Goal: Task Accomplishment & Management: Manage account settings

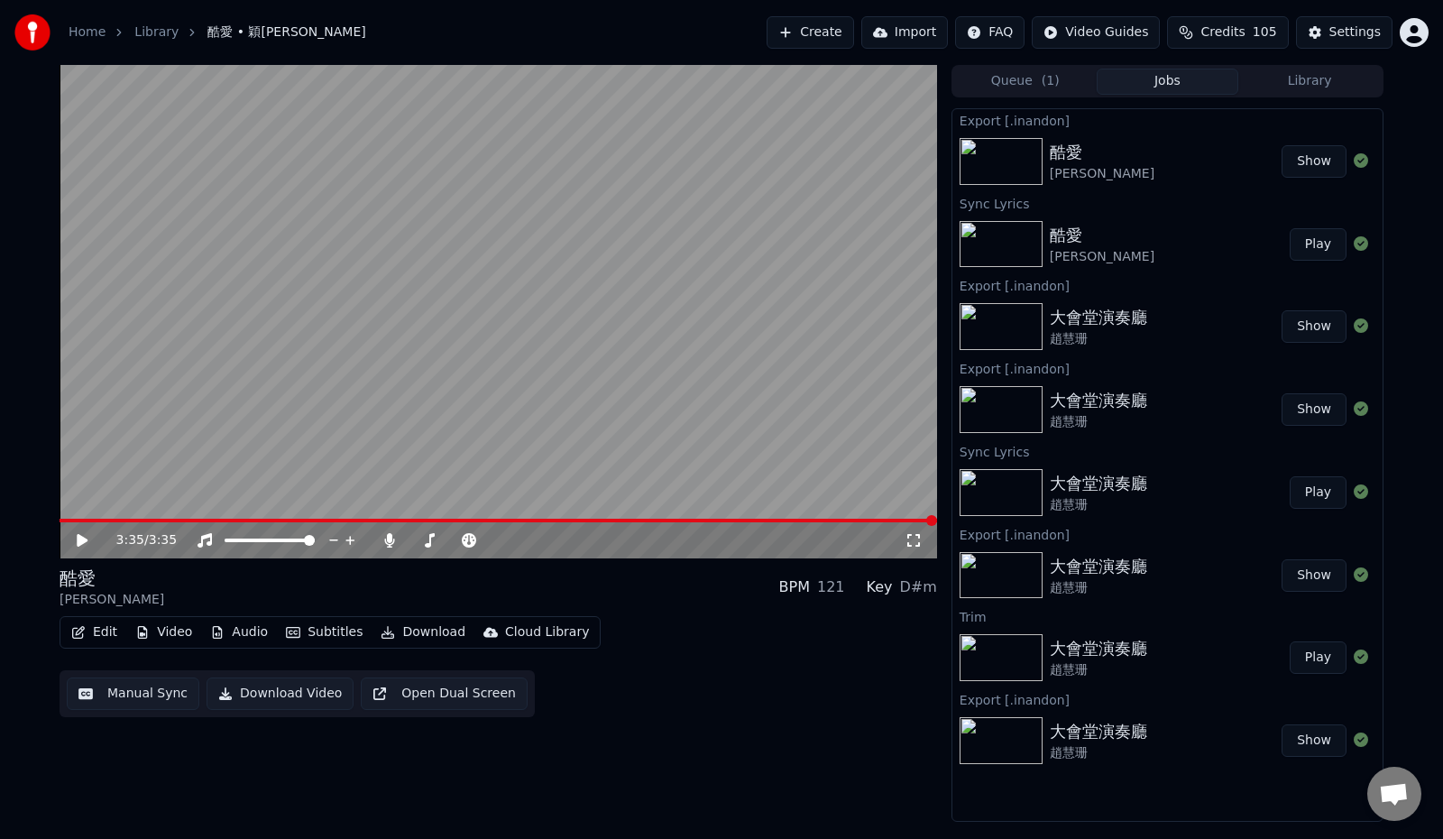
click at [1300, 82] on button "Library" at bounding box center [1309, 82] width 142 height 26
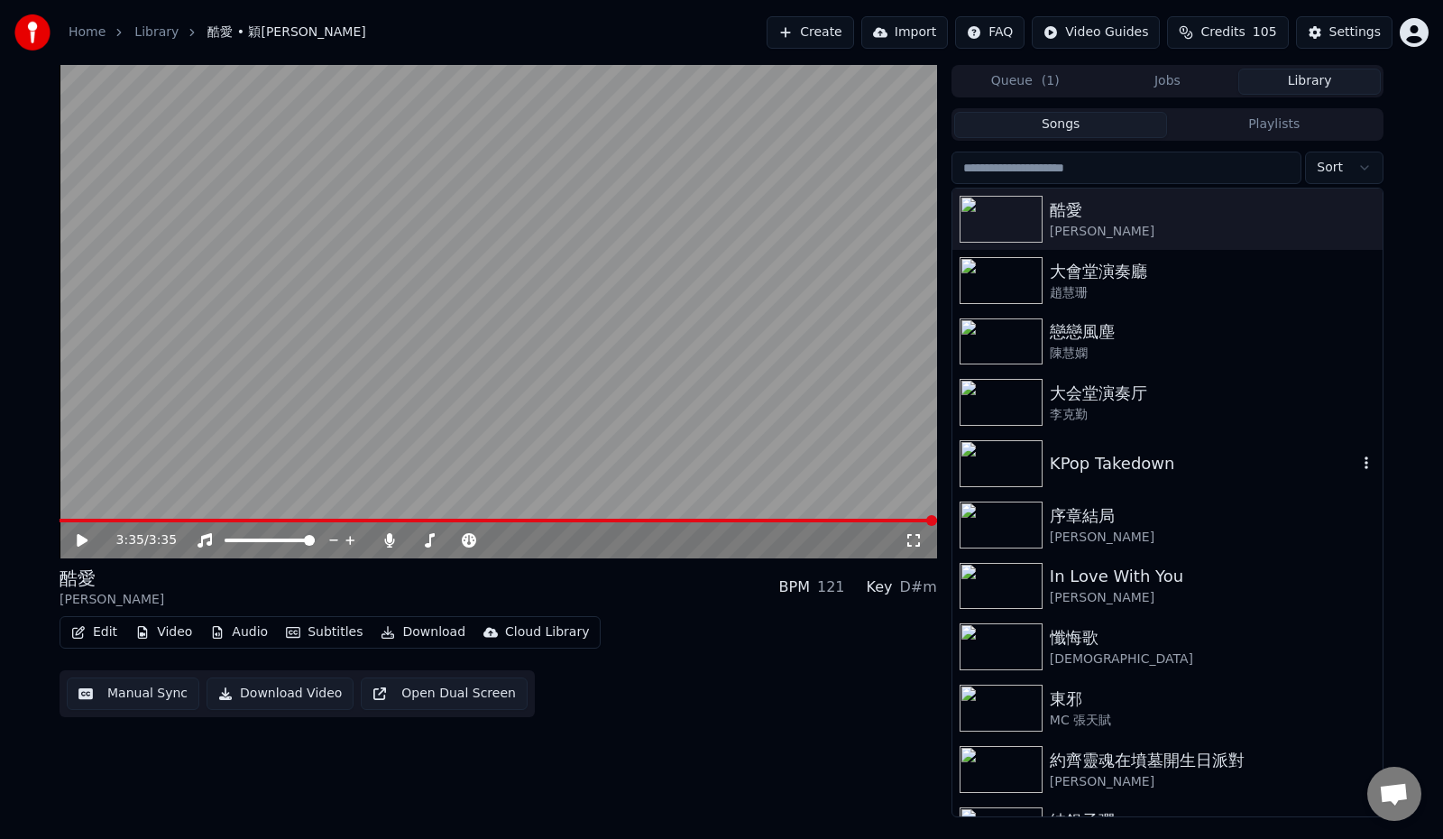
click at [1177, 463] on div "KPop Takedown" at bounding box center [1203, 463] width 307 height 25
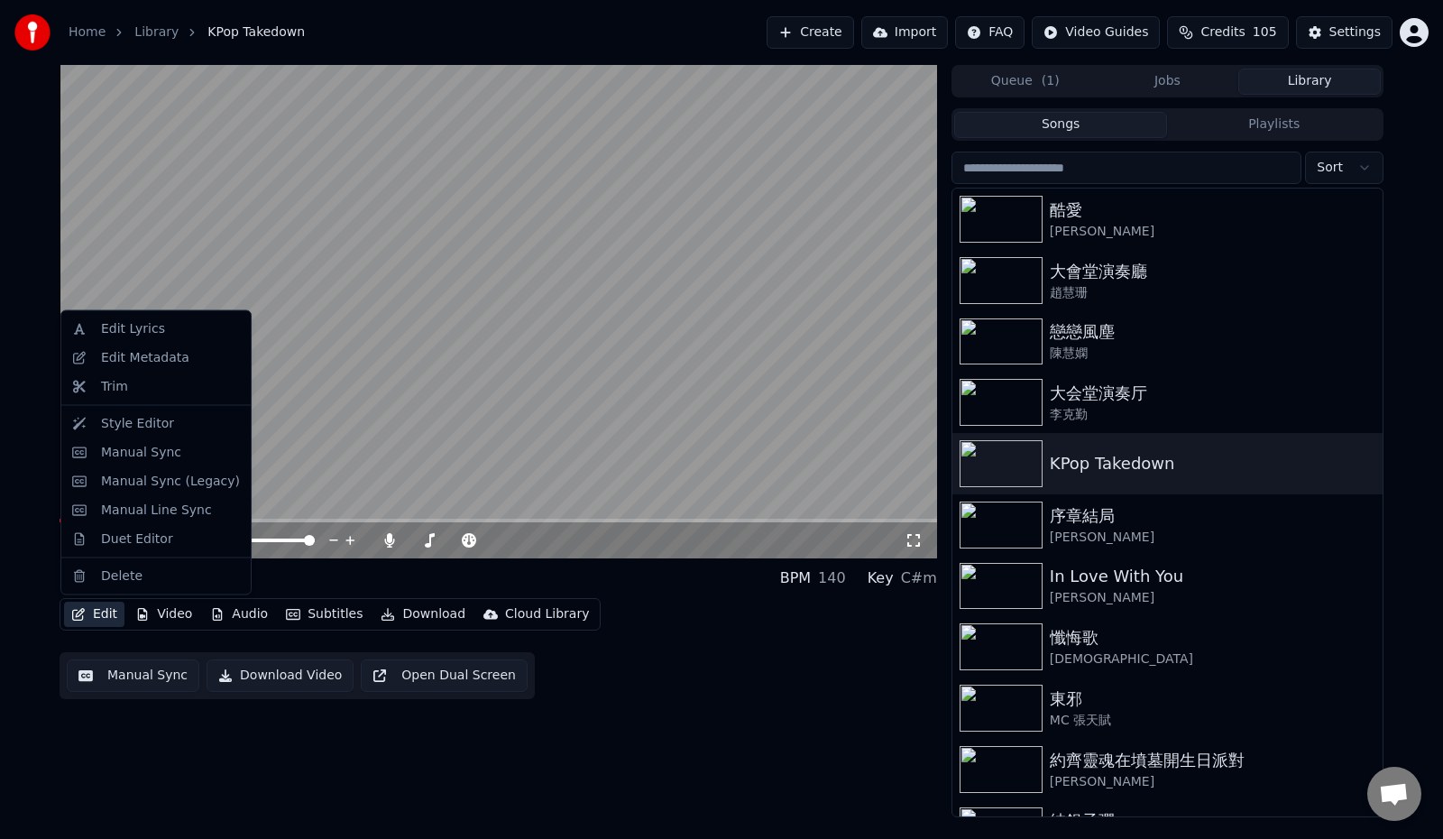
click at [92, 610] on button "Edit" at bounding box center [94, 613] width 60 height 25
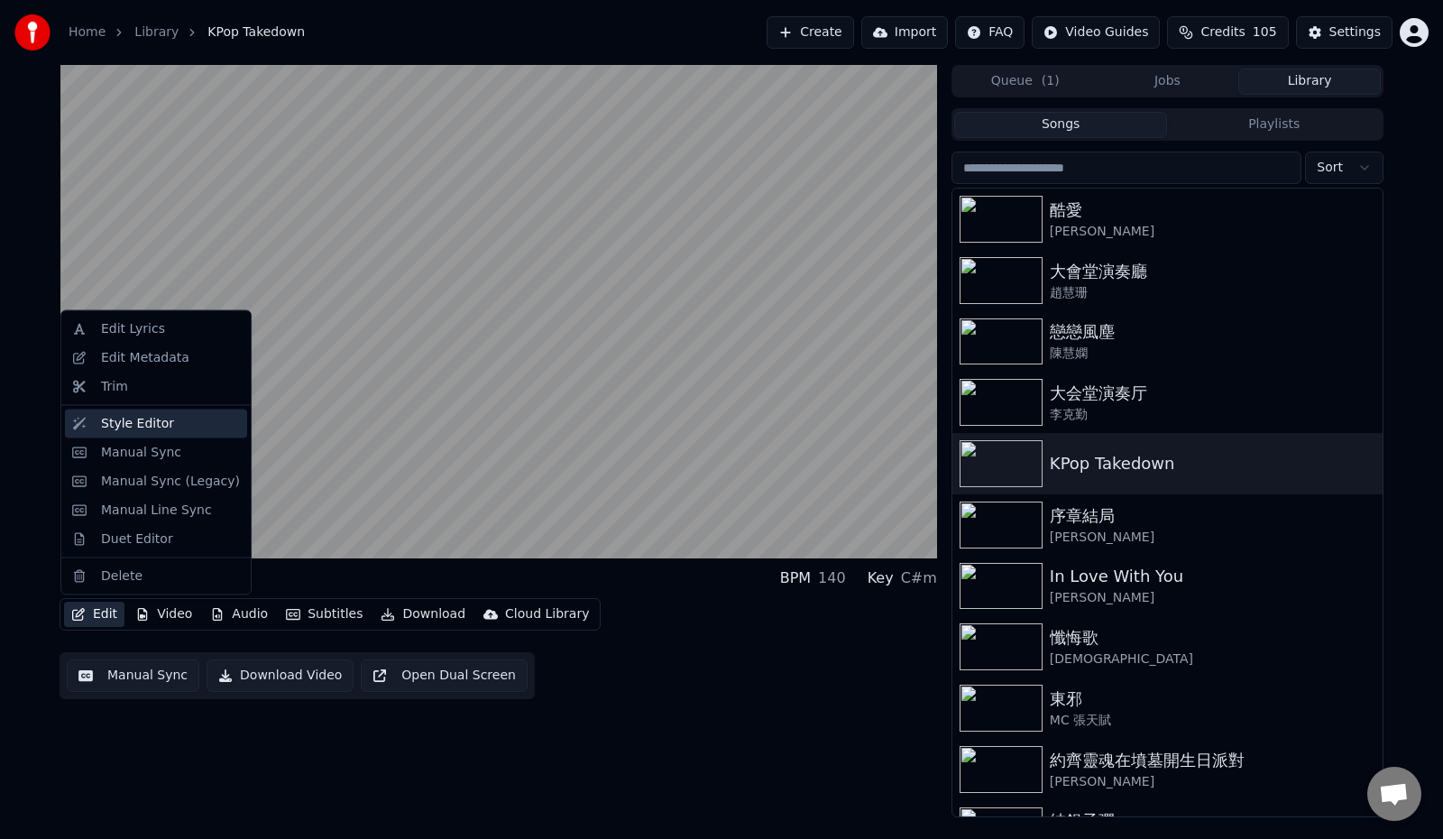
click at [180, 436] on div "Style Editor" at bounding box center [156, 422] width 182 height 29
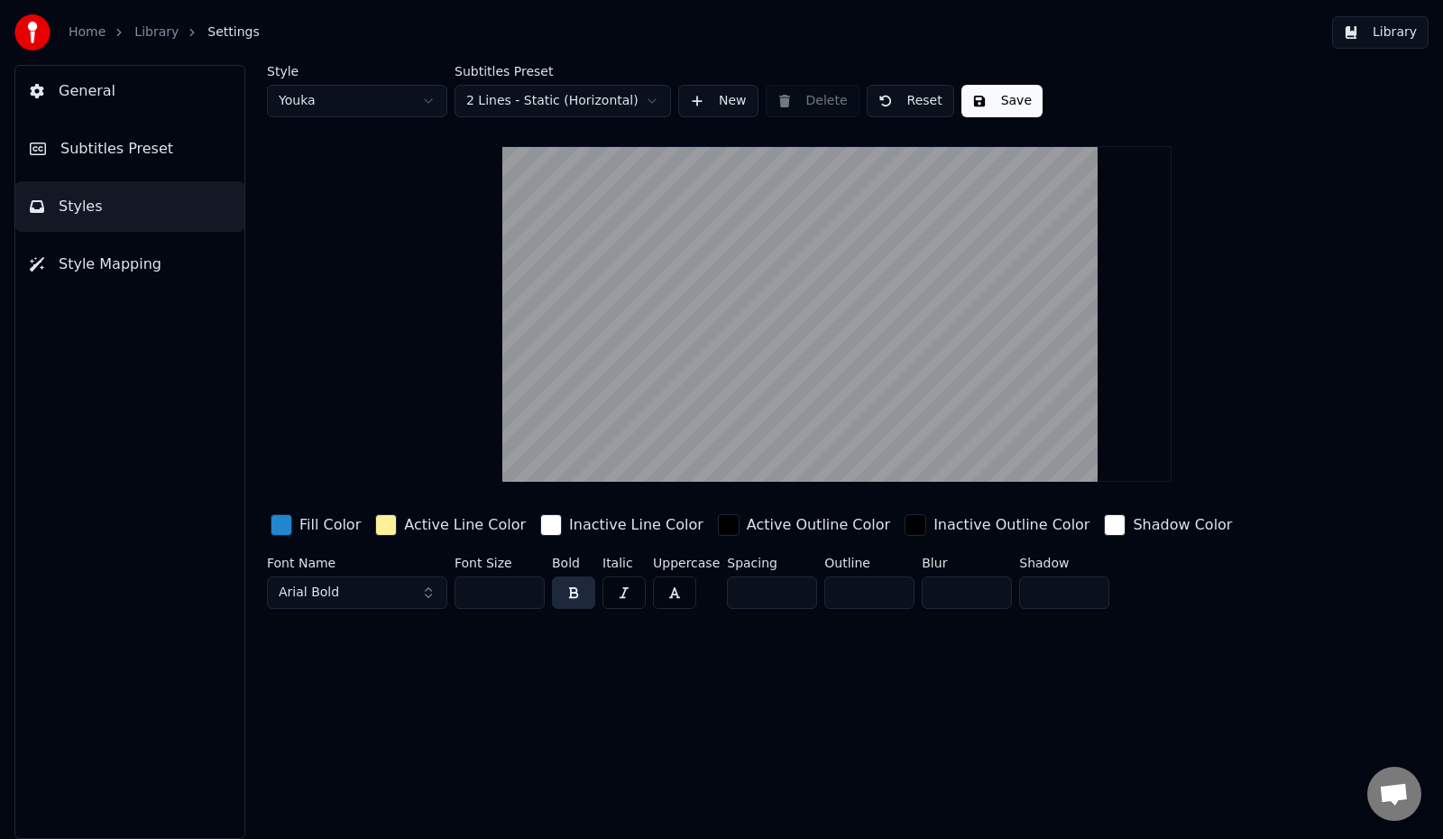
drag, startPoint x: 495, startPoint y: 588, endPoint x: 467, endPoint y: 591, distance: 28.1
click at [467, 591] on input "***" at bounding box center [499, 592] width 90 height 32
type input "***"
click at [1027, 94] on button "Save" at bounding box center [1001, 101] width 81 height 32
click at [134, 28] on link "Library" at bounding box center [156, 32] width 44 height 18
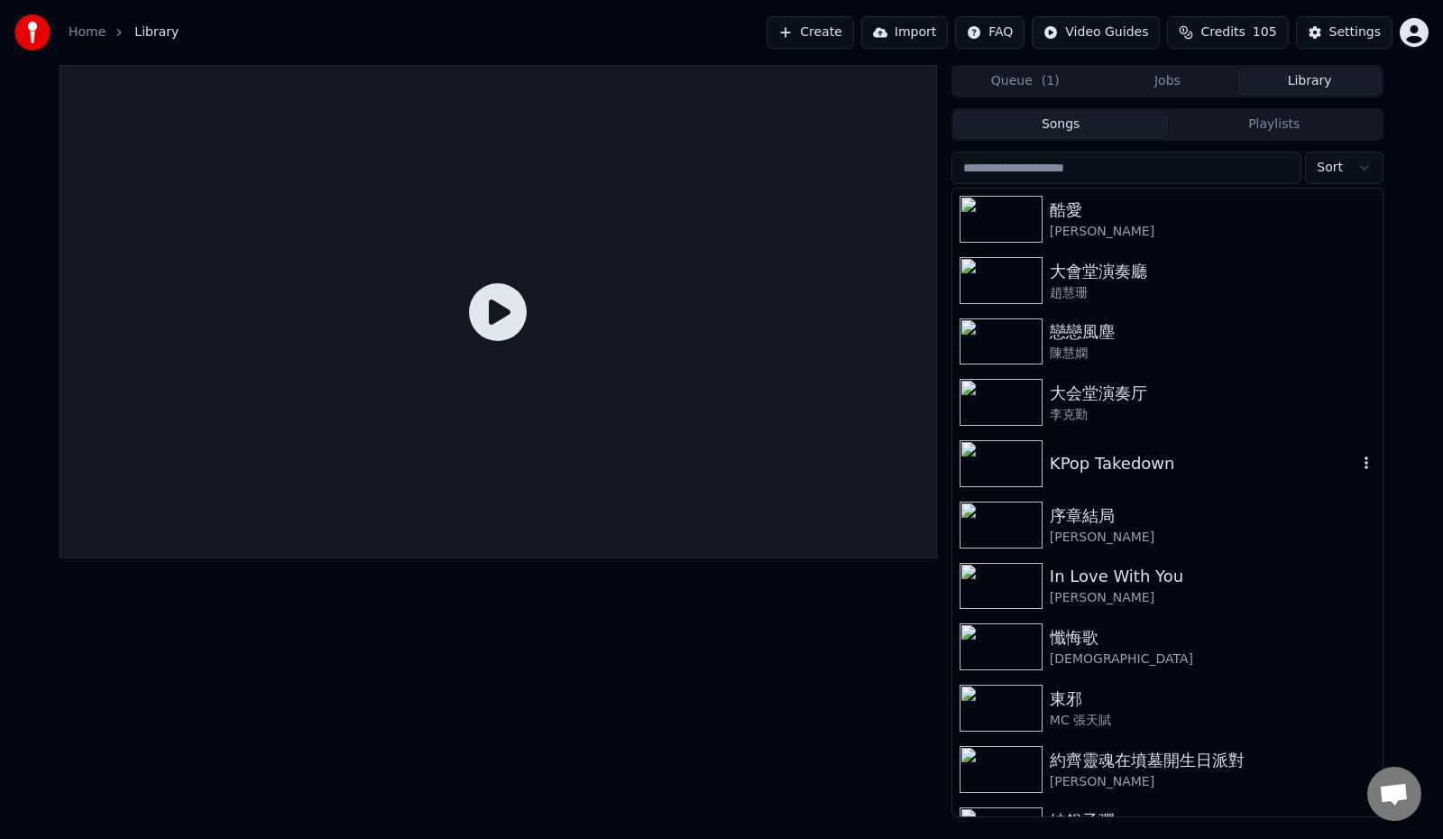
click at [1103, 472] on div "KPop Takedown" at bounding box center [1203, 463] width 307 height 25
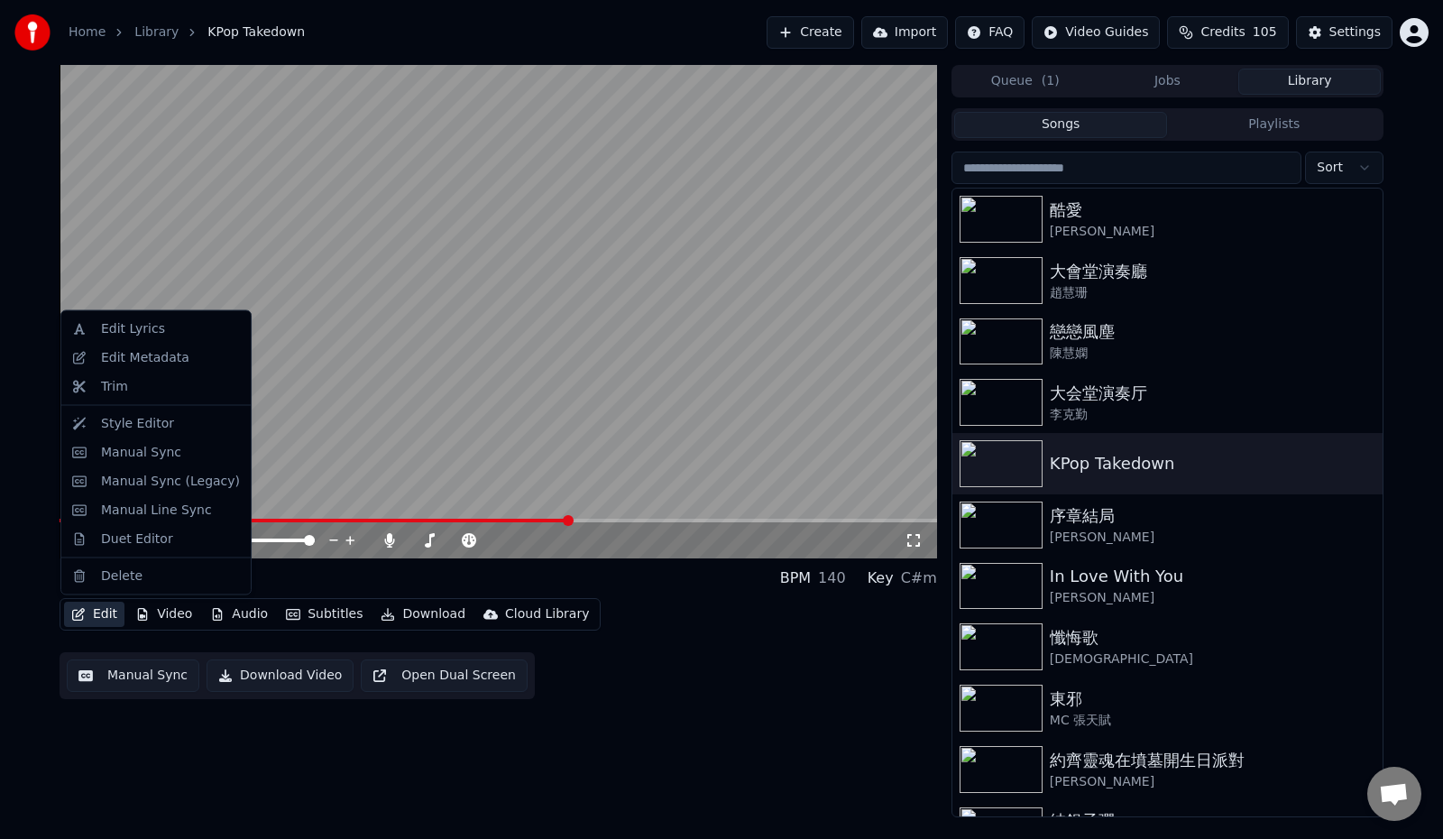
click at [104, 613] on button "Edit" at bounding box center [94, 613] width 60 height 25
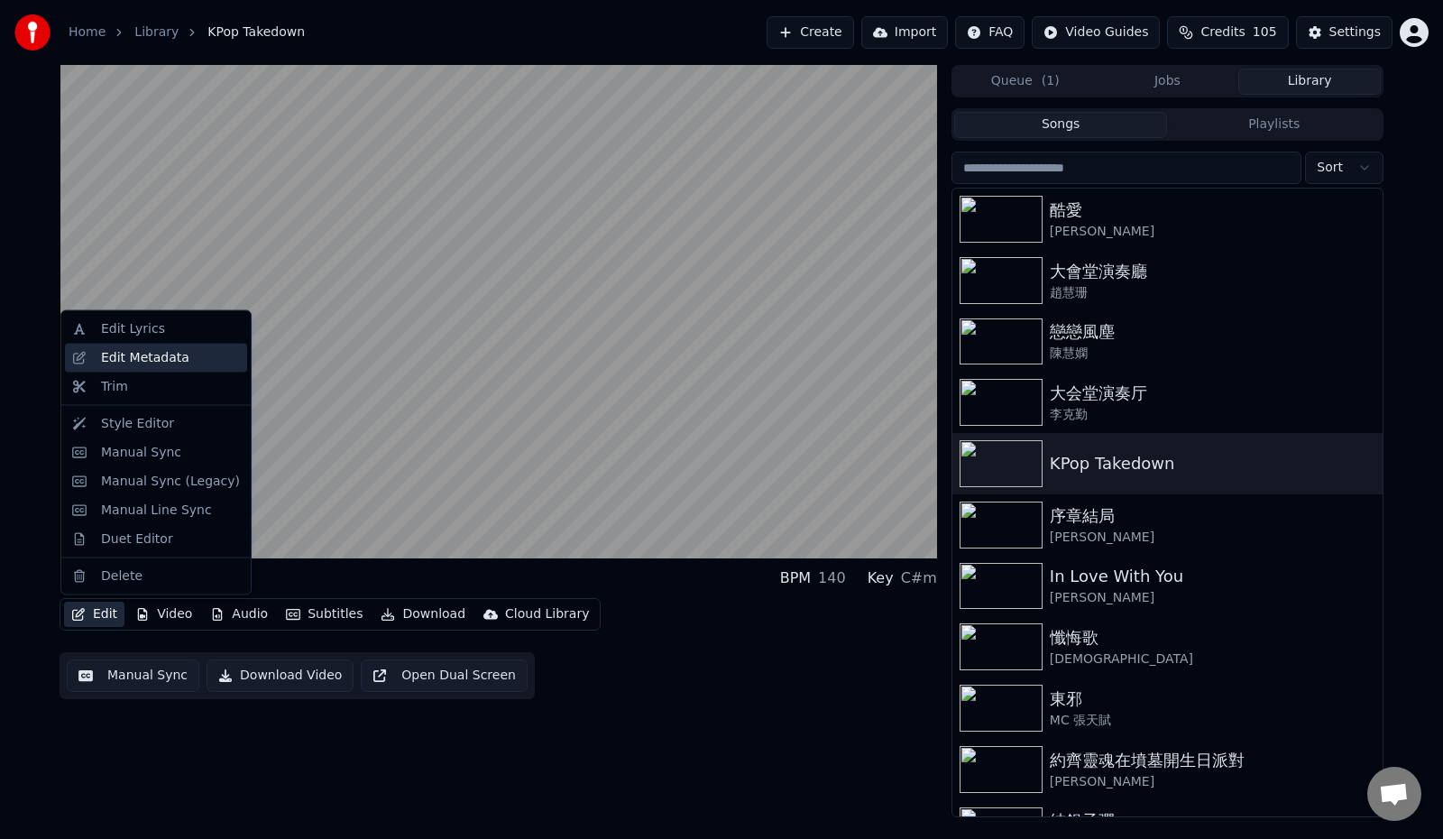
click at [151, 352] on div "Edit Metadata" at bounding box center [145, 357] width 88 height 18
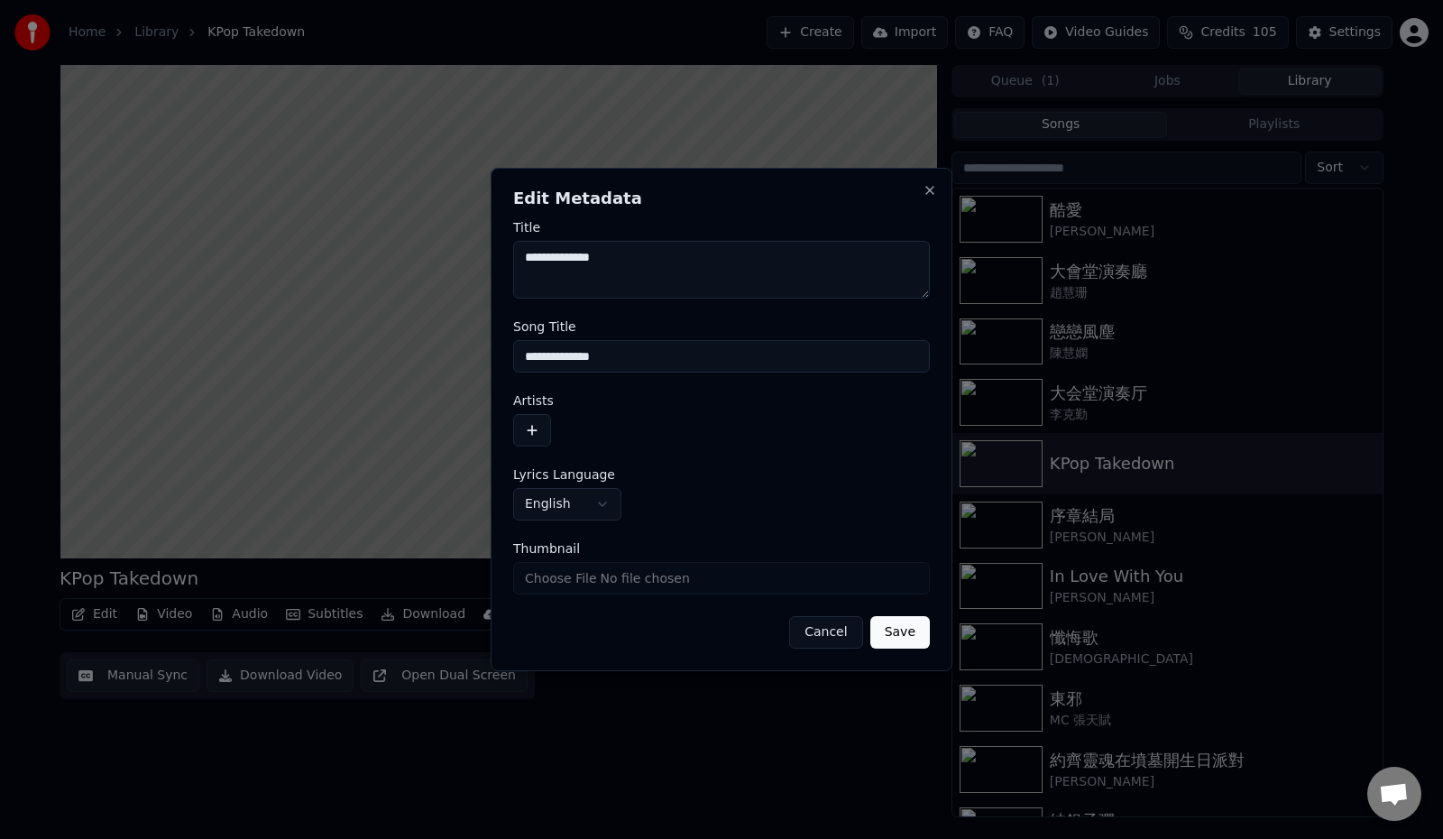
drag, startPoint x: 557, startPoint y: 356, endPoint x: 487, endPoint y: 340, distance: 72.2
click at [509, 359] on div "**********" at bounding box center [722, 419] width 462 height 503
type input "********"
drag, startPoint x: 561, startPoint y: 257, endPoint x: 667, endPoint y: 274, distance: 107.8
click at [566, 258] on textarea "**********" at bounding box center [721, 270] width 417 height 58
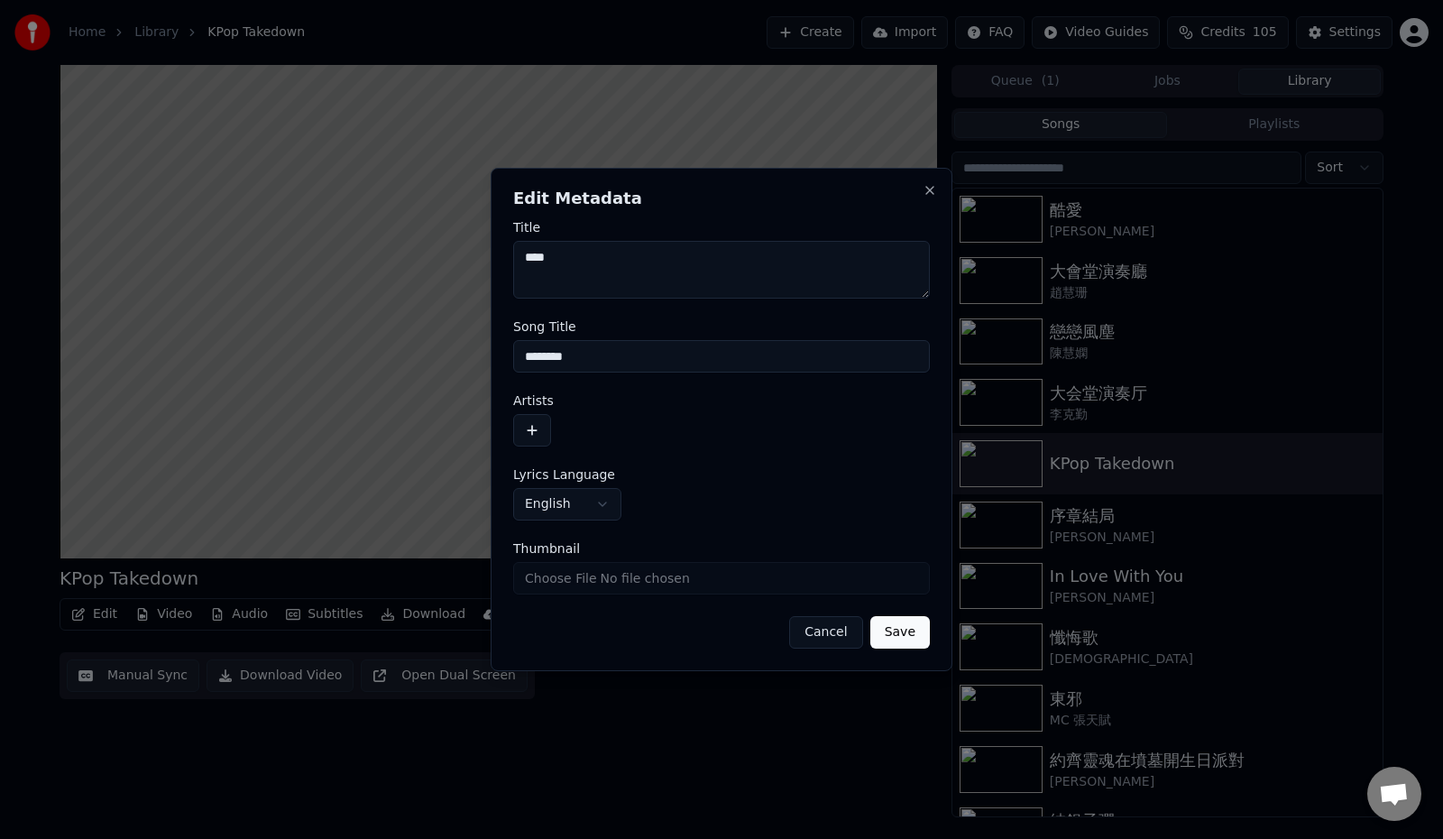
type textarea "****"
click at [900, 633] on button "Save" at bounding box center [900, 632] width 60 height 32
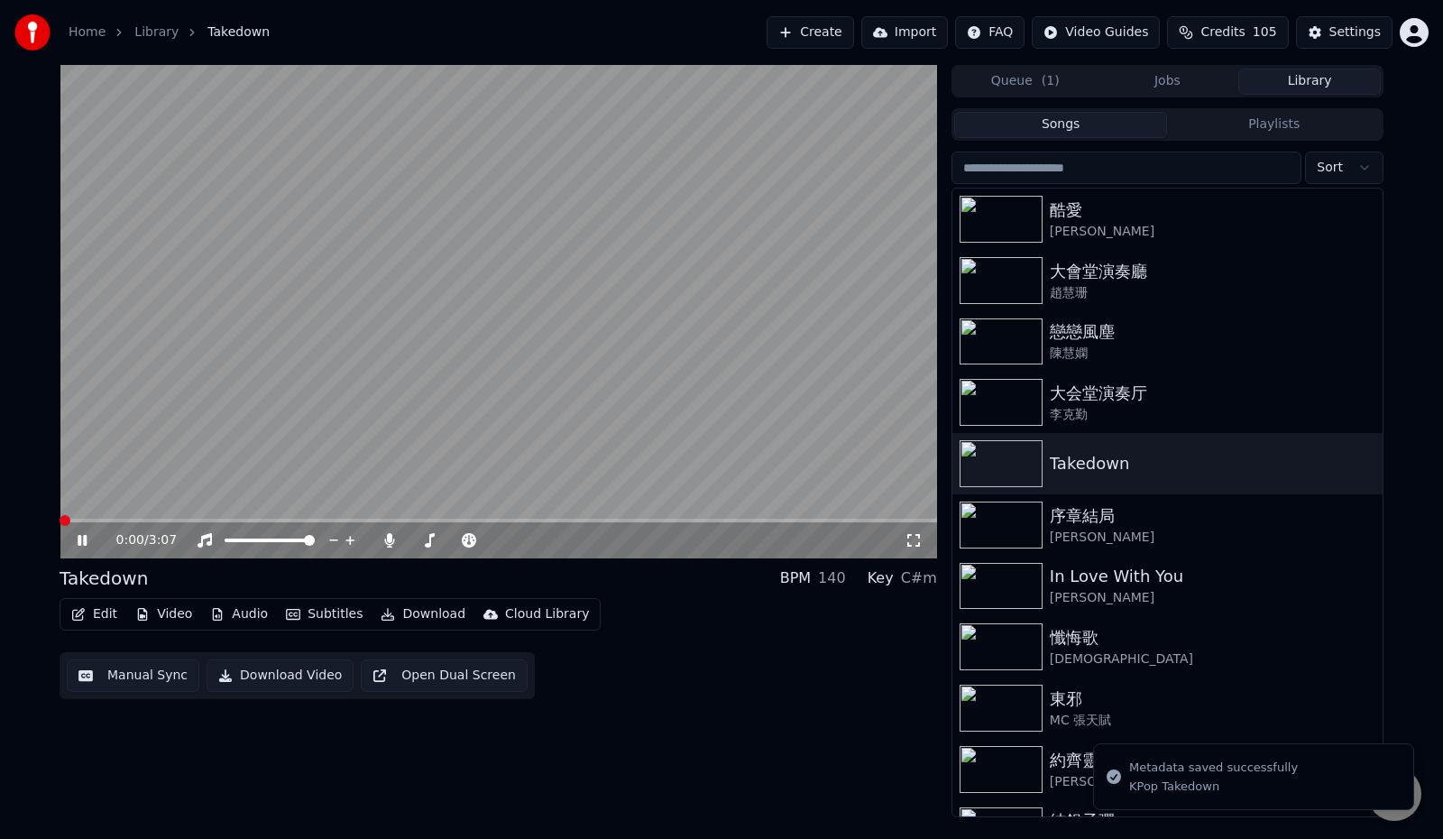
click at [60, 525] on span at bounding box center [65, 520] width 11 height 11
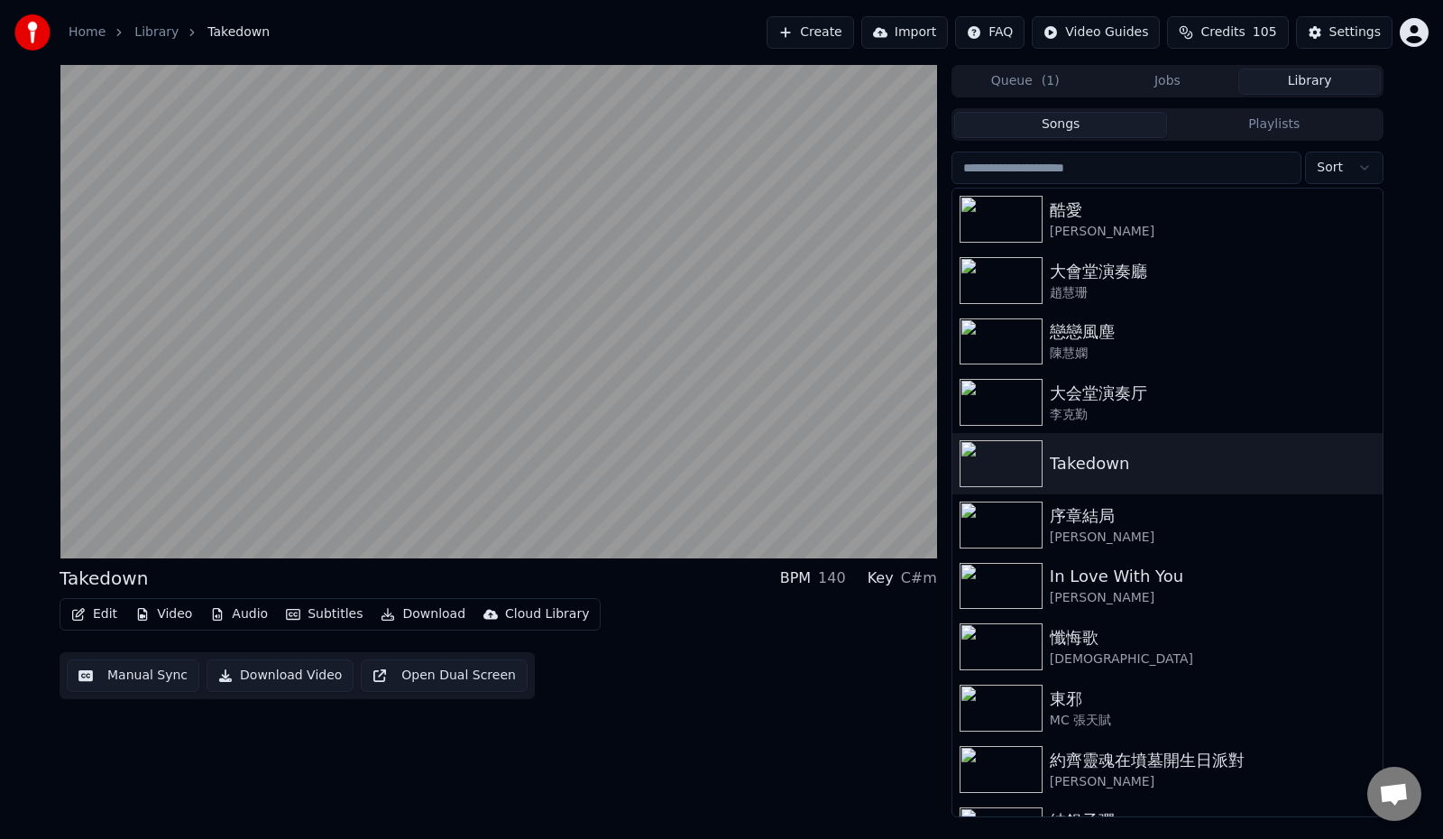
click at [104, 610] on button "Edit" at bounding box center [94, 613] width 60 height 25
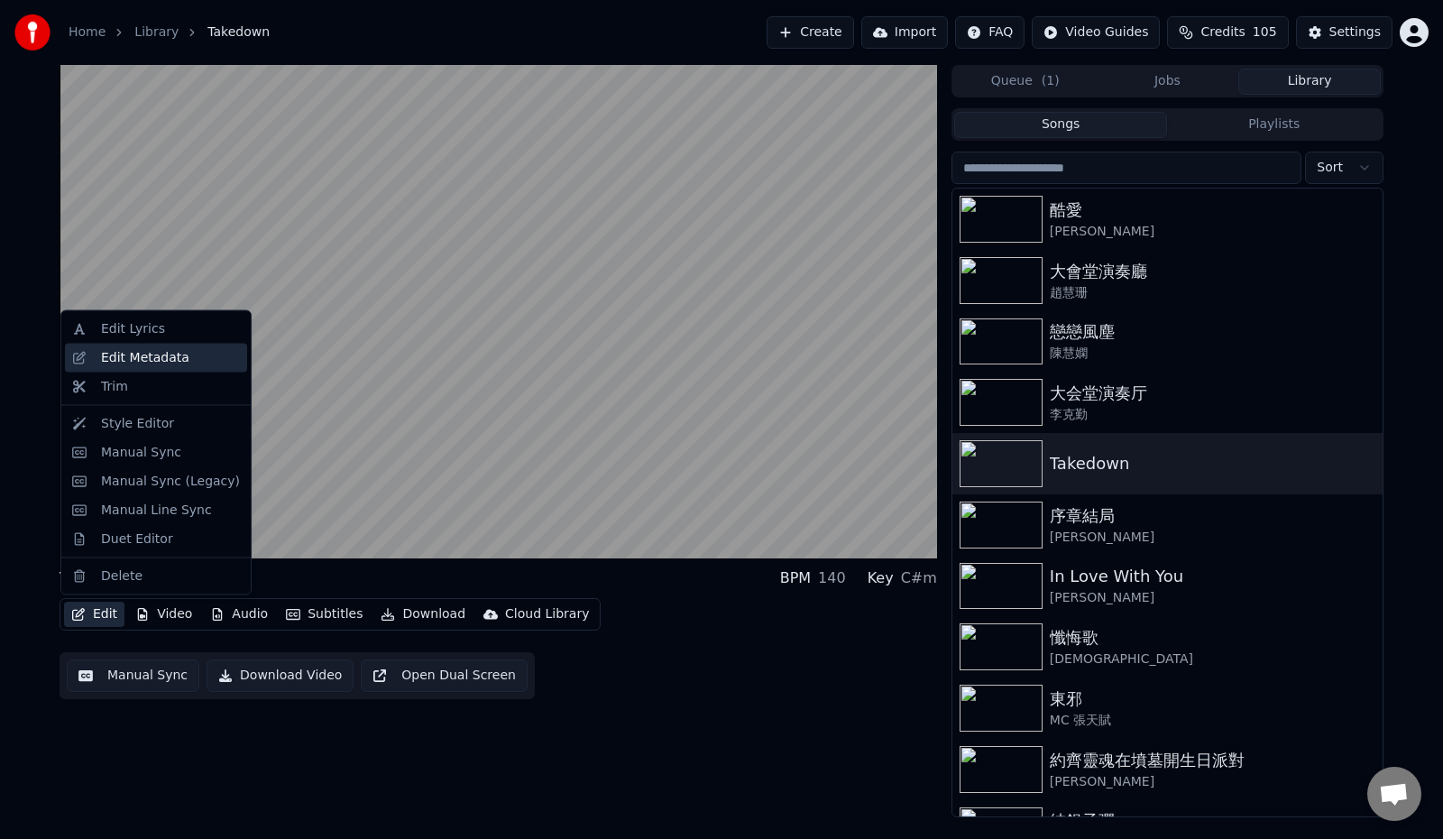
click at [139, 362] on div "Edit Metadata" at bounding box center [145, 357] width 88 height 18
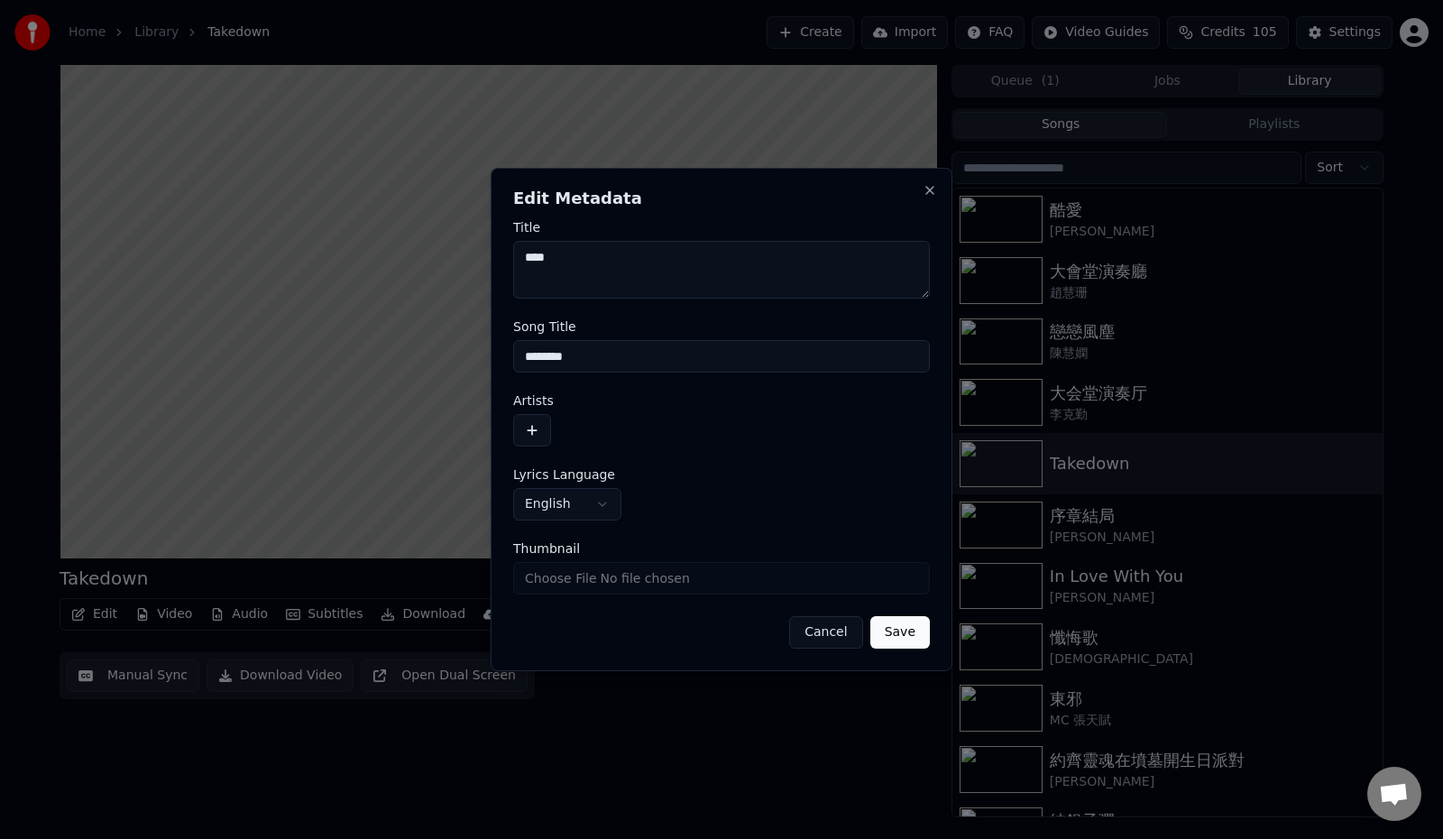
click at [621, 261] on textarea "****" at bounding box center [721, 270] width 417 height 58
type textarea "**********"
click at [900, 636] on button "Save" at bounding box center [900, 632] width 60 height 32
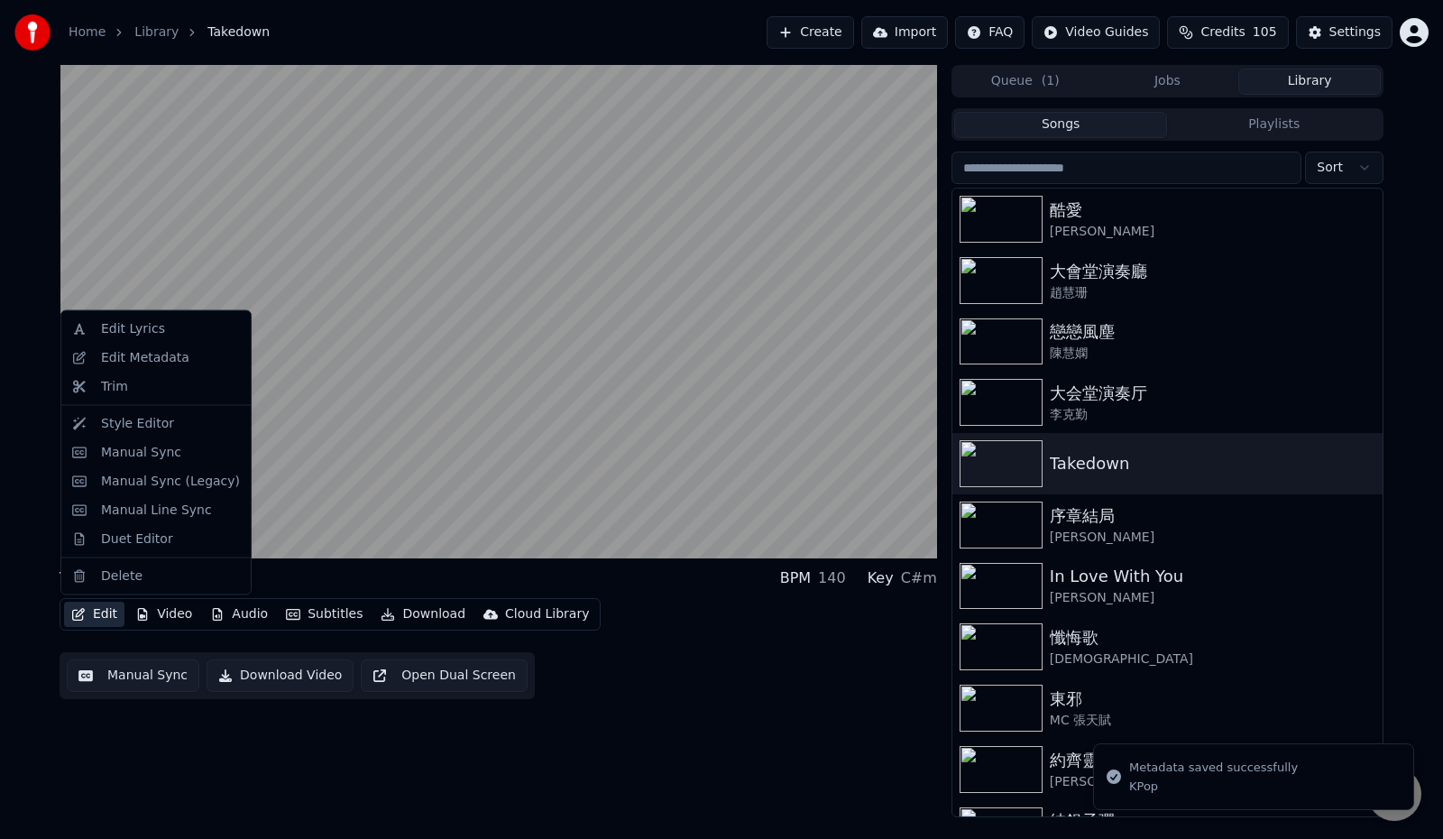
click at [87, 606] on button "Edit" at bounding box center [94, 613] width 60 height 25
click at [144, 364] on div "Edit Metadata" at bounding box center [145, 357] width 88 height 18
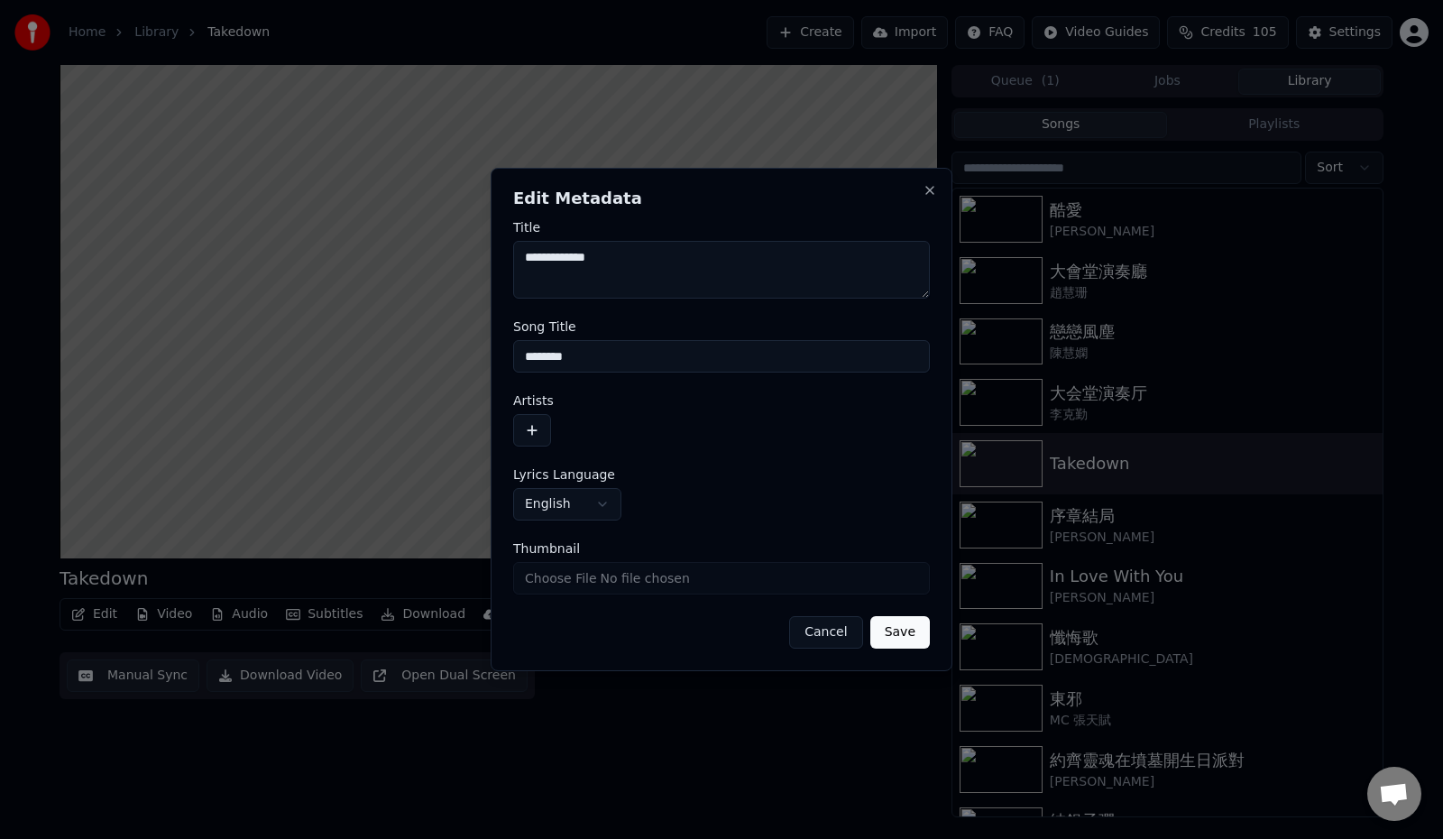
click at [537, 422] on button "button" at bounding box center [532, 430] width 38 height 32
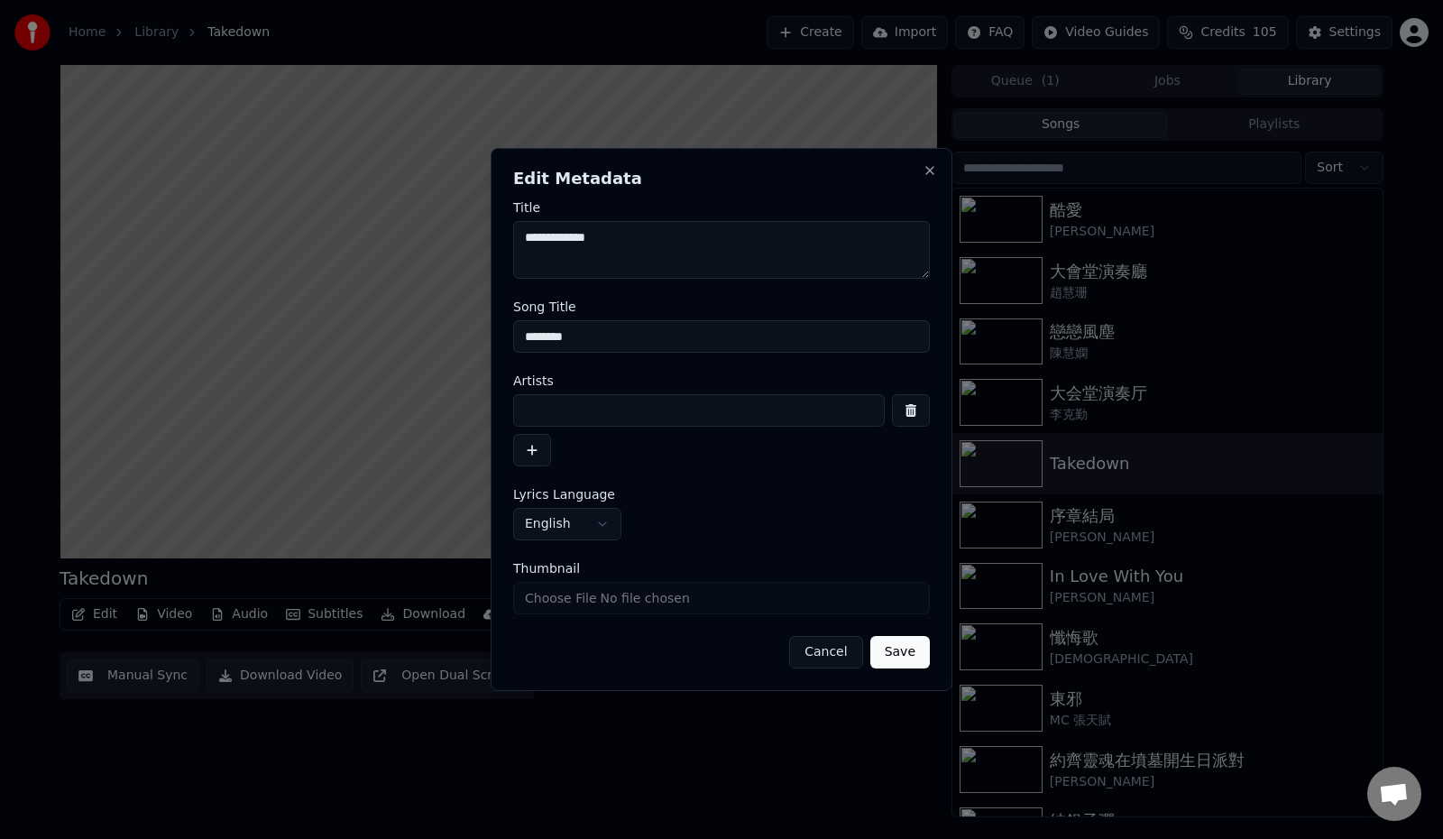
click at [549, 409] on input at bounding box center [698, 410] width 371 height 32
type input "****"
click at [898, 656] on button "Save" at bounding box center [900, 652] width 60 height 32
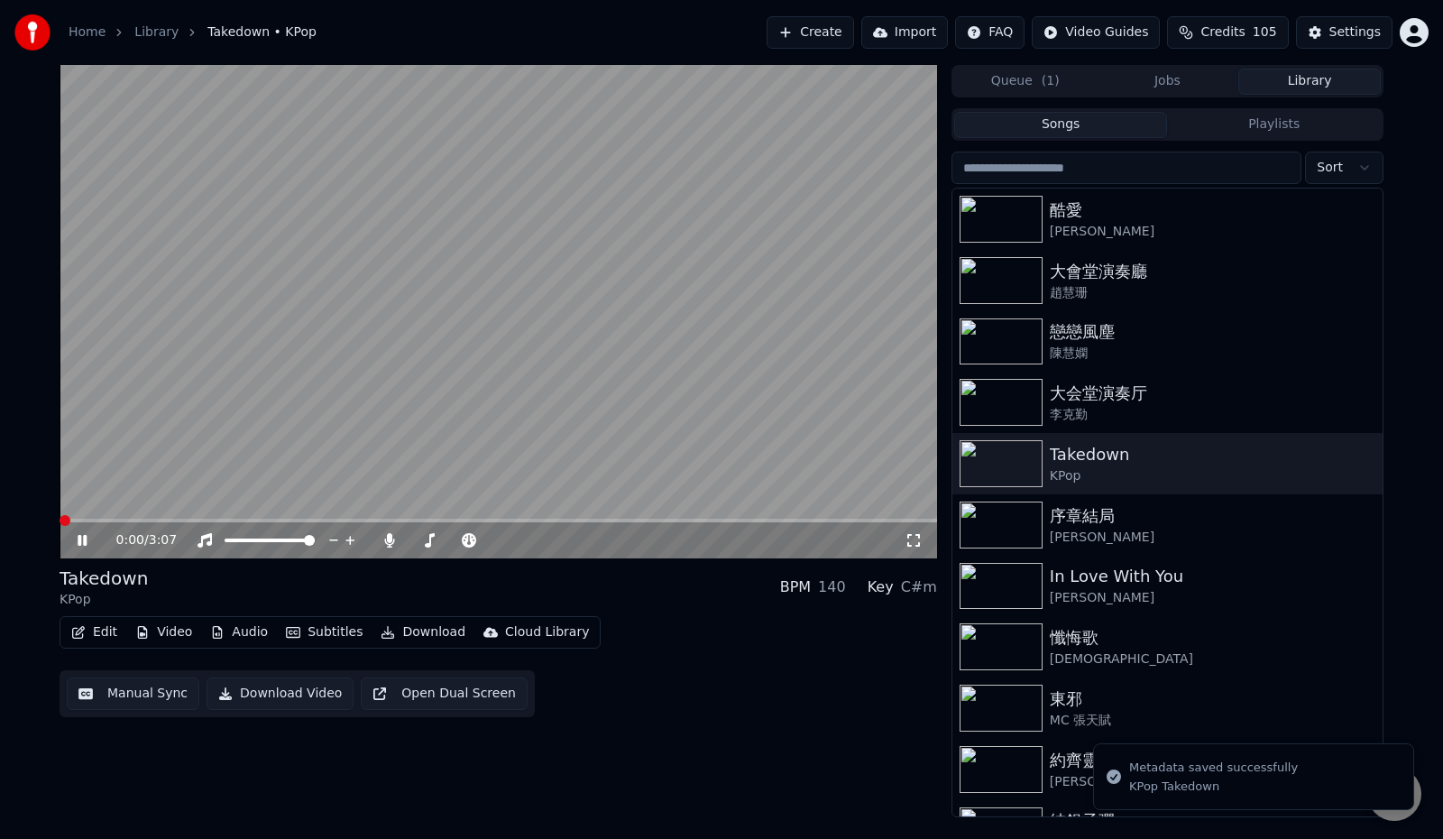
click at [60, 515] on span at bounding box center [65, 520] width 11 height 11
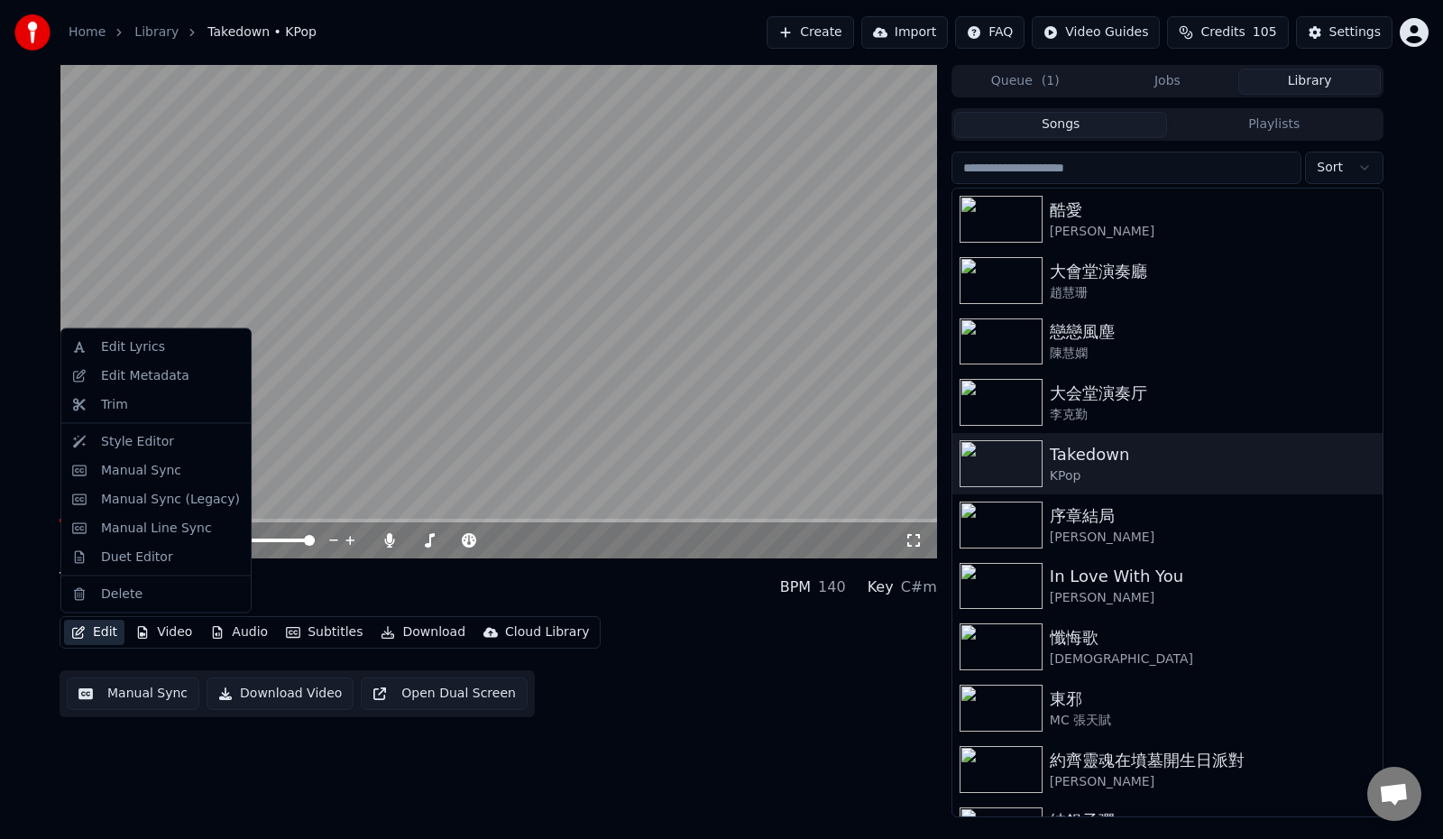
click at [91, 635] on button "Edit" at bounding box center [94, 631] width 60 height 25
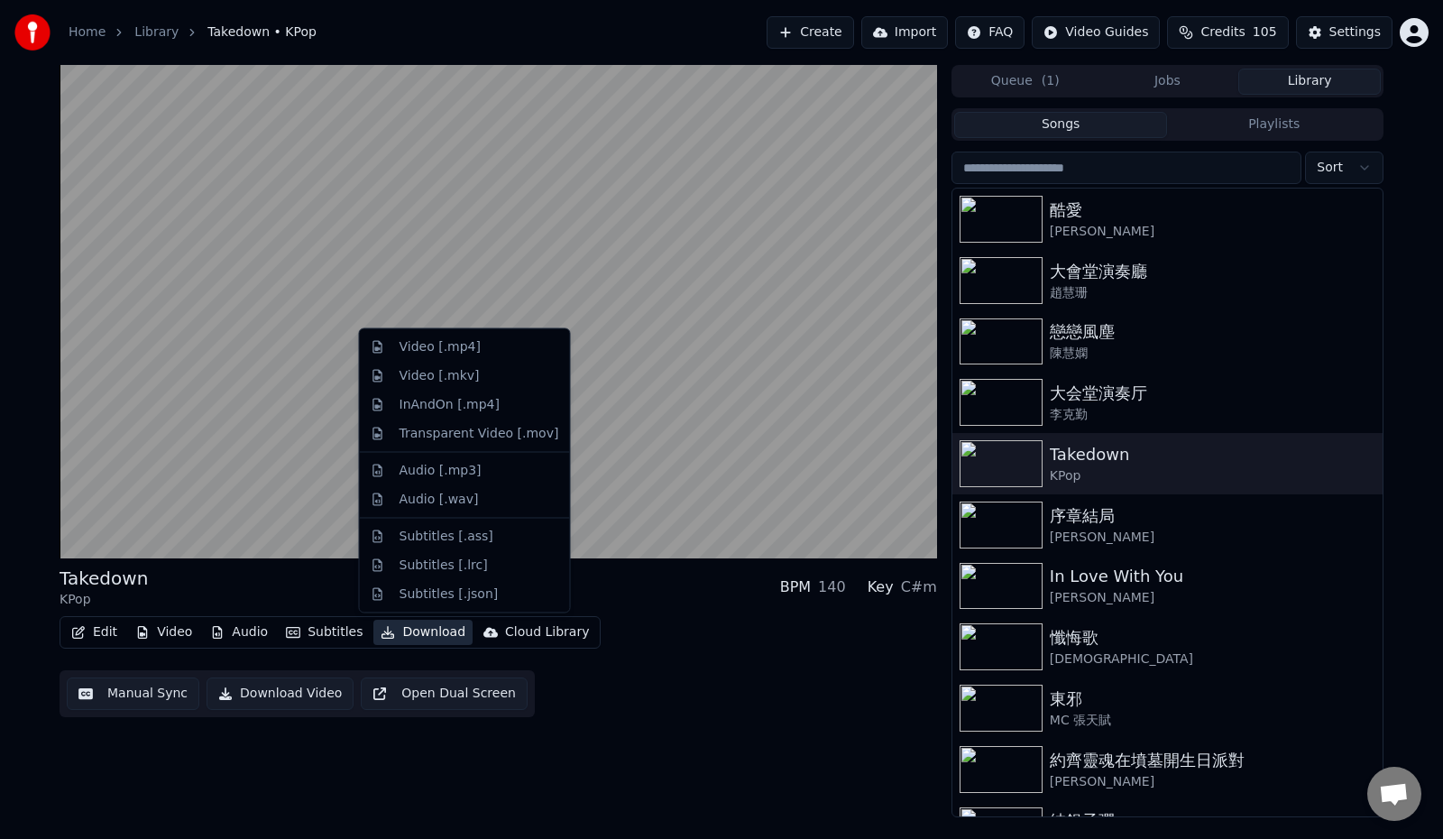
click at [802, 645] on div "Edit Video Audio Subtitles Download Cloud Library Manual Sync Download Video Op…" at bounding box center [498, 666] width 877 height 101
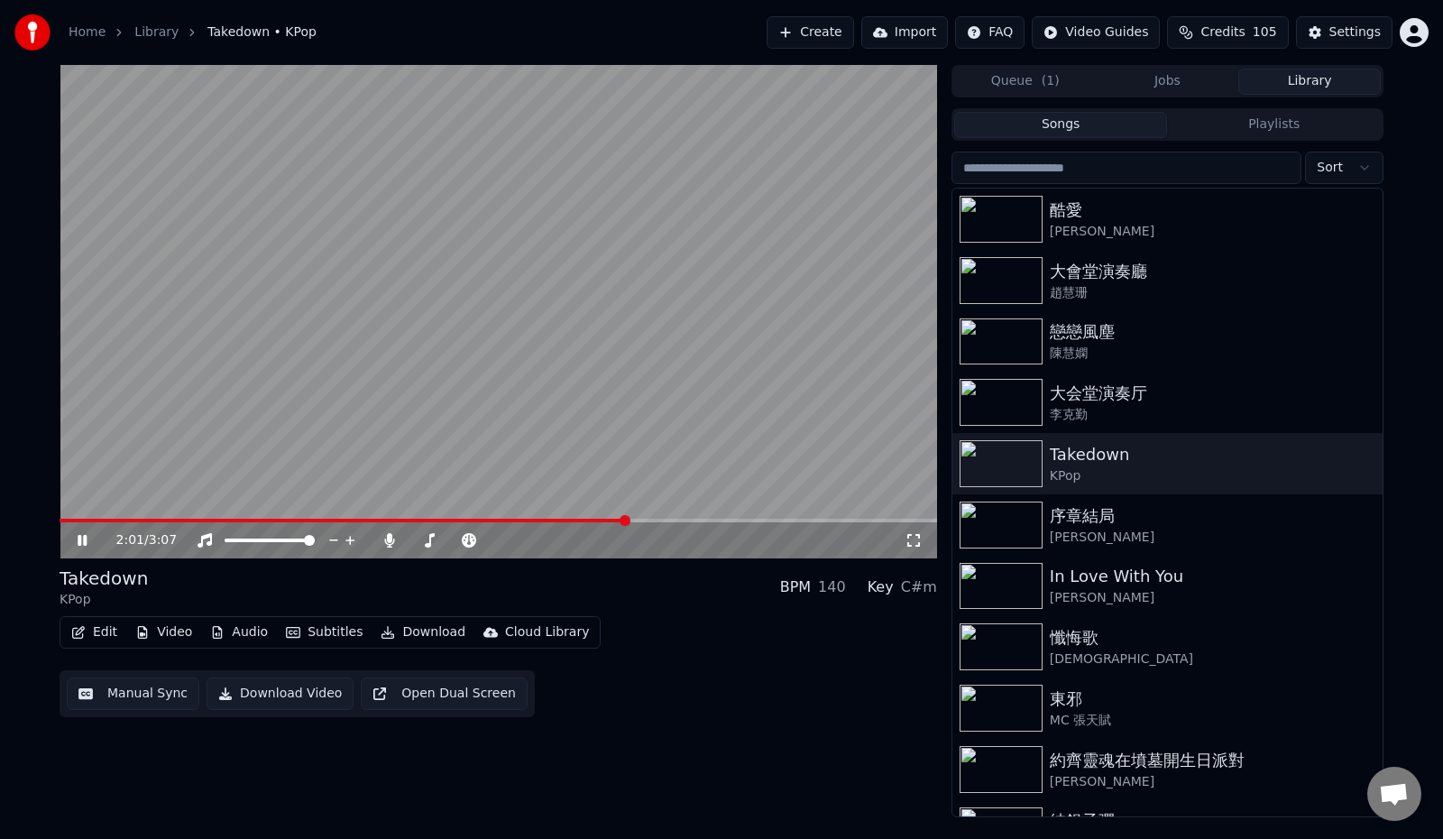
click at [628, 526] on span at bounding box center [624, 520] width 11 height 11
click at [78, 542] on icon at bounding box center [95, 540] width 42 height 14
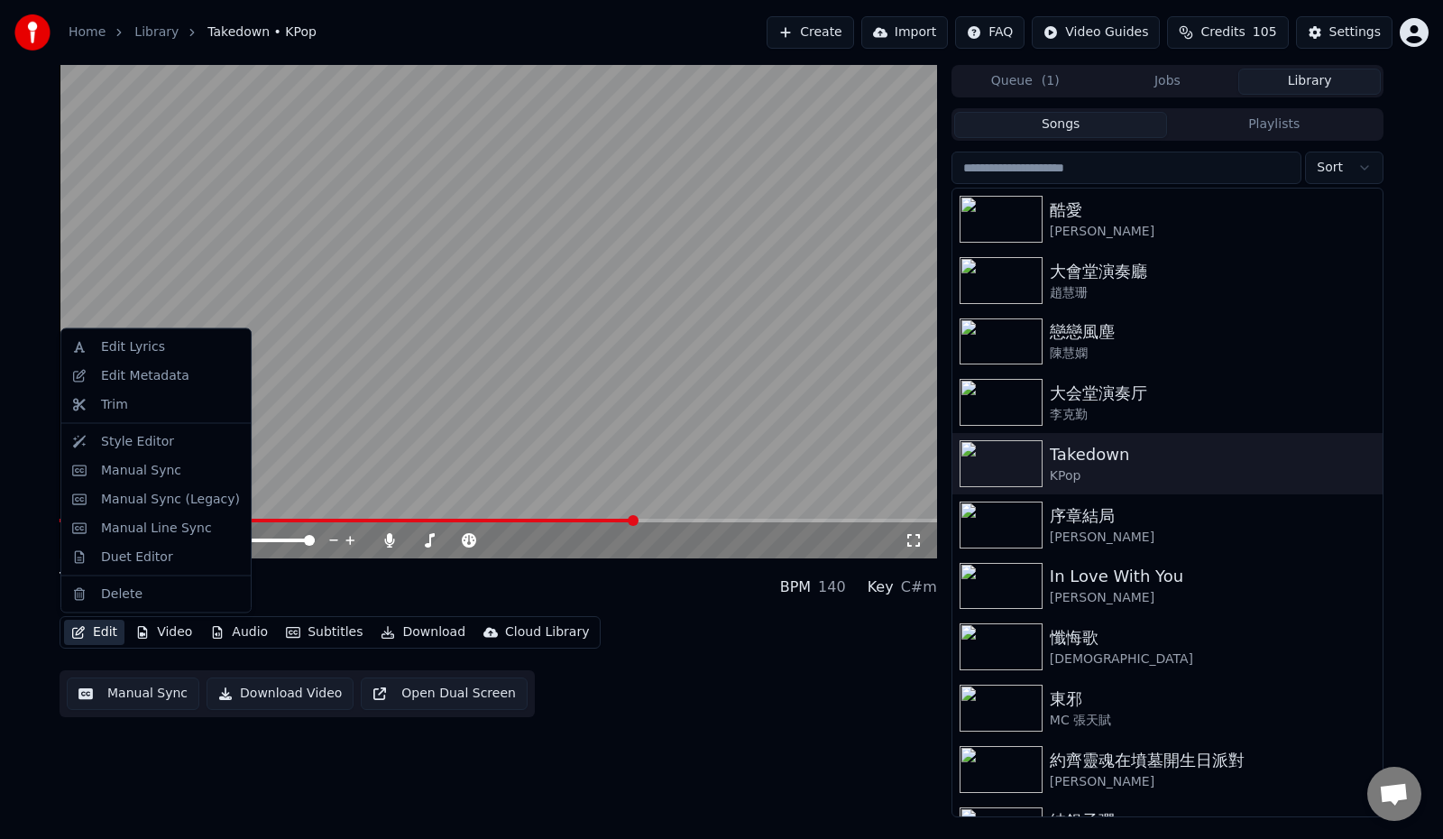
click at [91, 636] on button "Edit" at bounding box center [94, 631] width 60 height 25
click at [142, 476] on div "Manual Sync" at bounding box center [141, 470] width 80 height 18
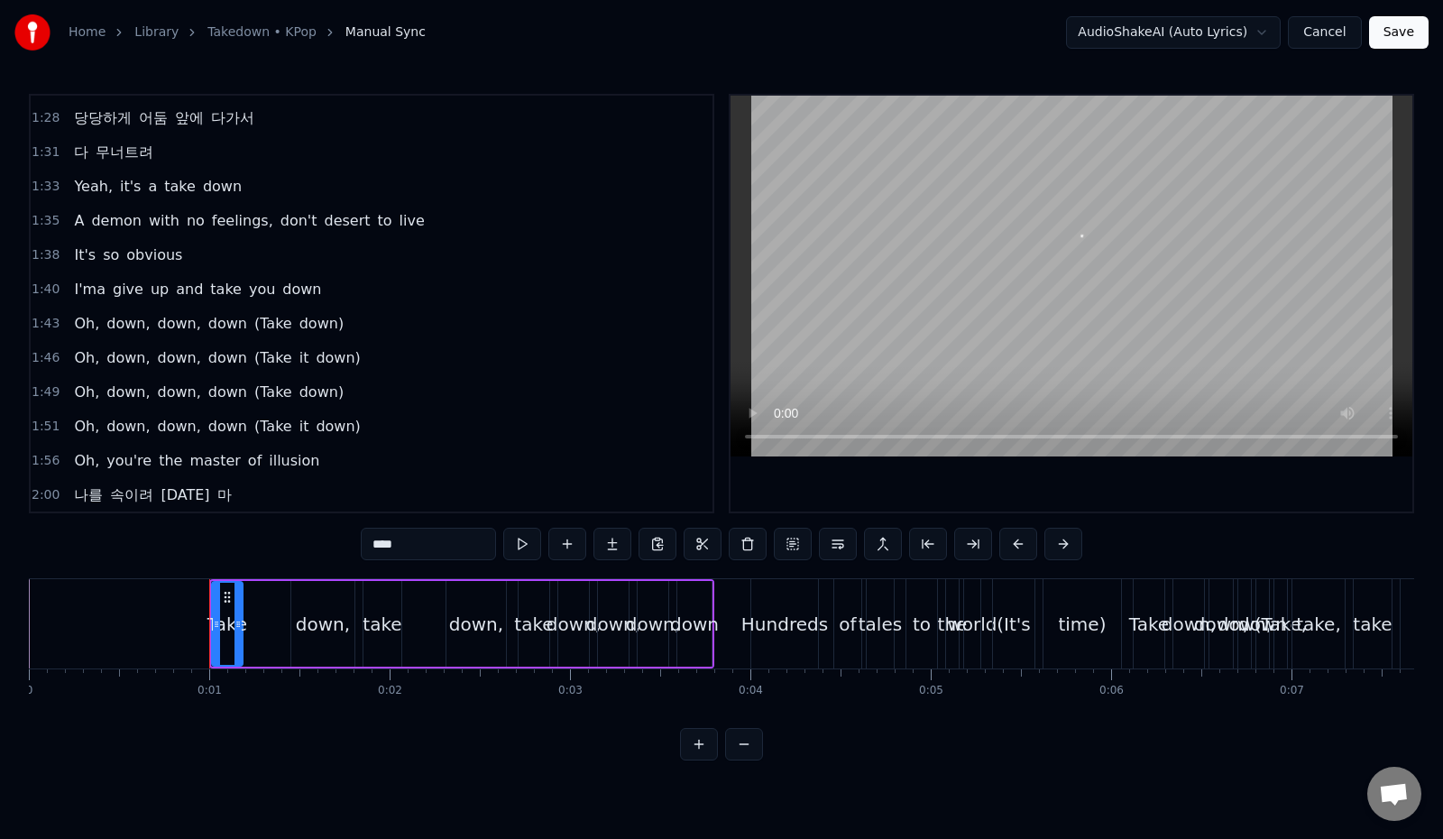
scroll to position [1172, 0]
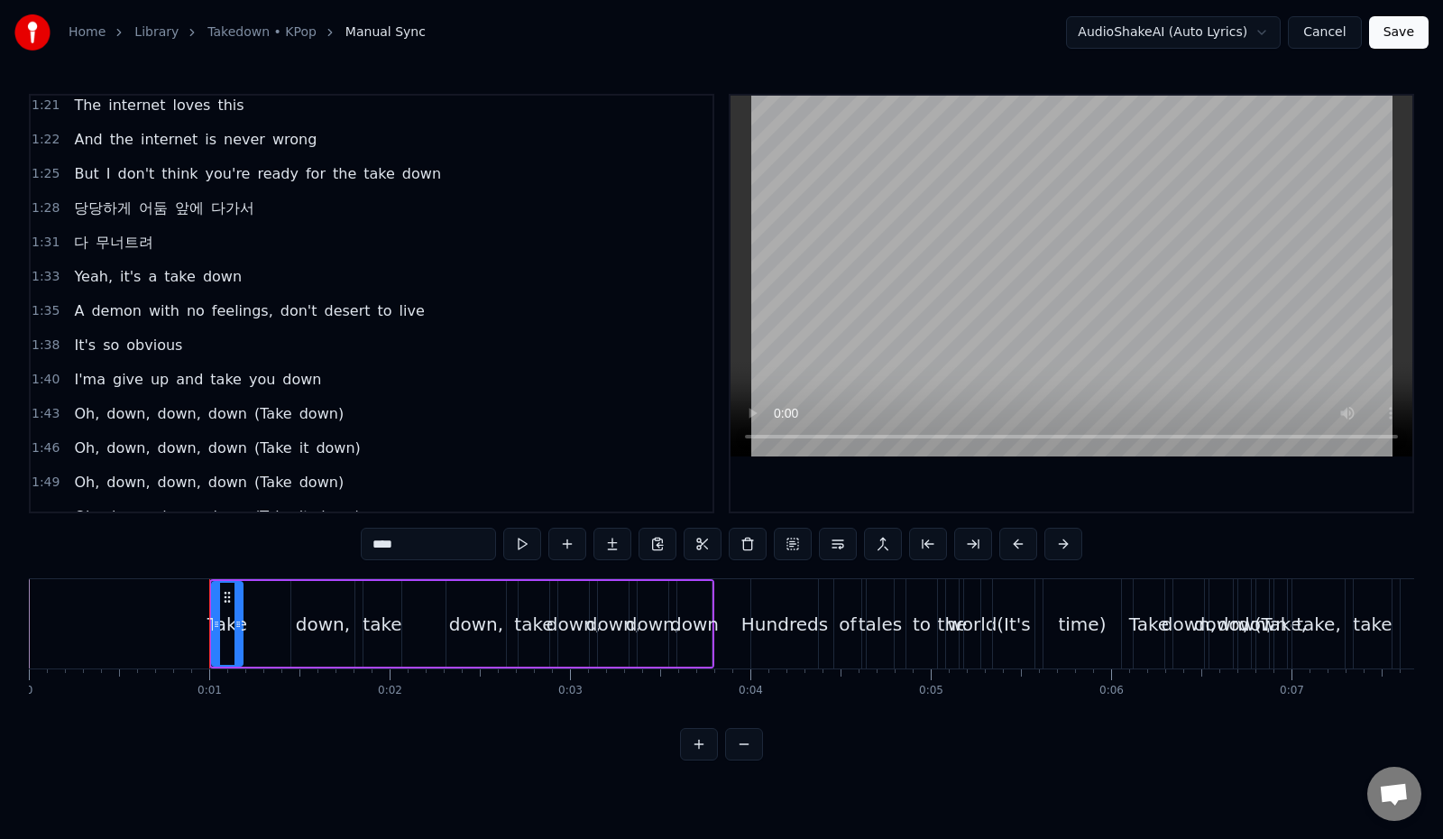
click at [316, 212] on div "1:28 당당하게 어둠 앞에 다가서" at bounding box center [372, 208] width 682 height 34
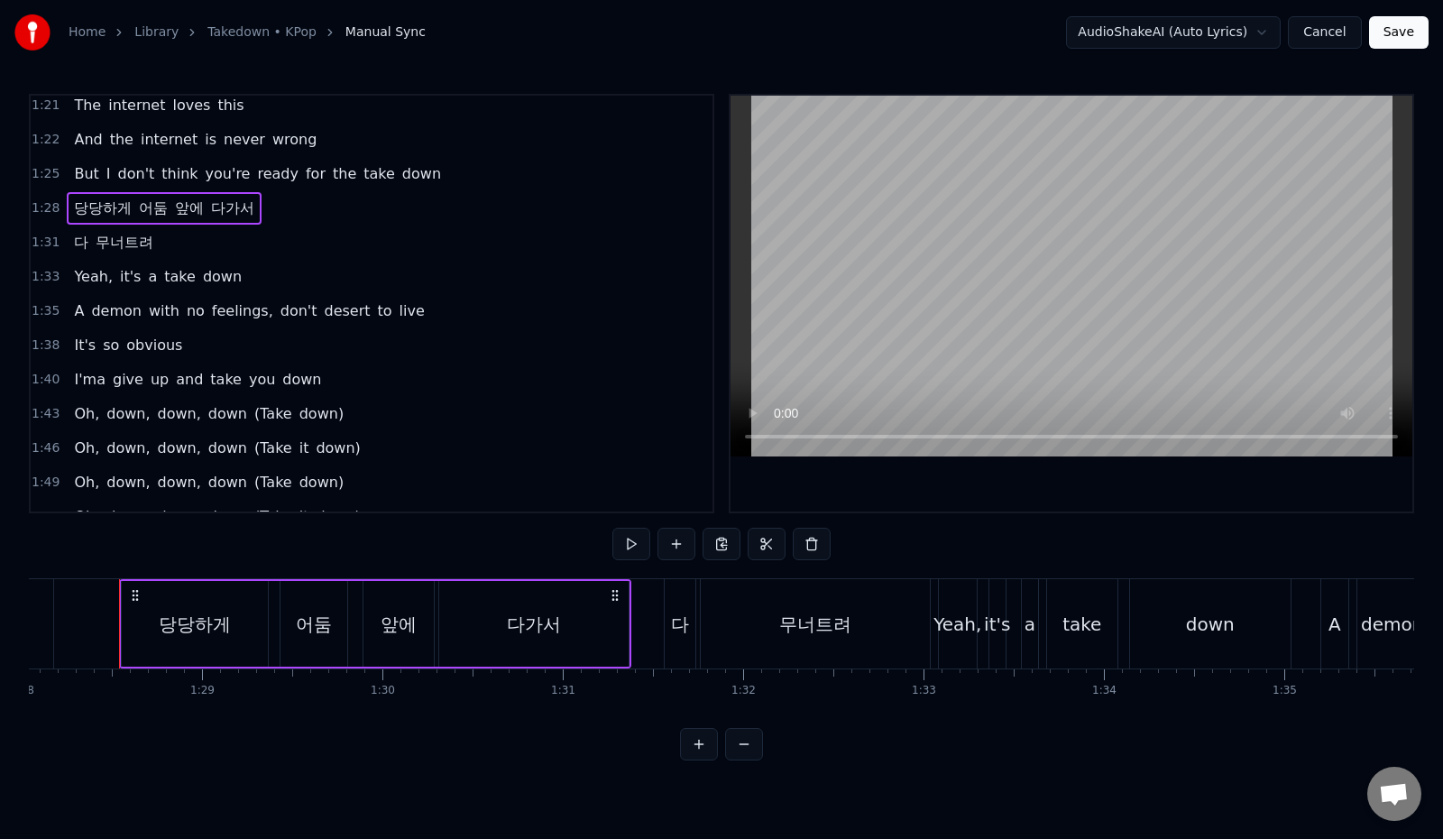
scroll to position [1082, 0]
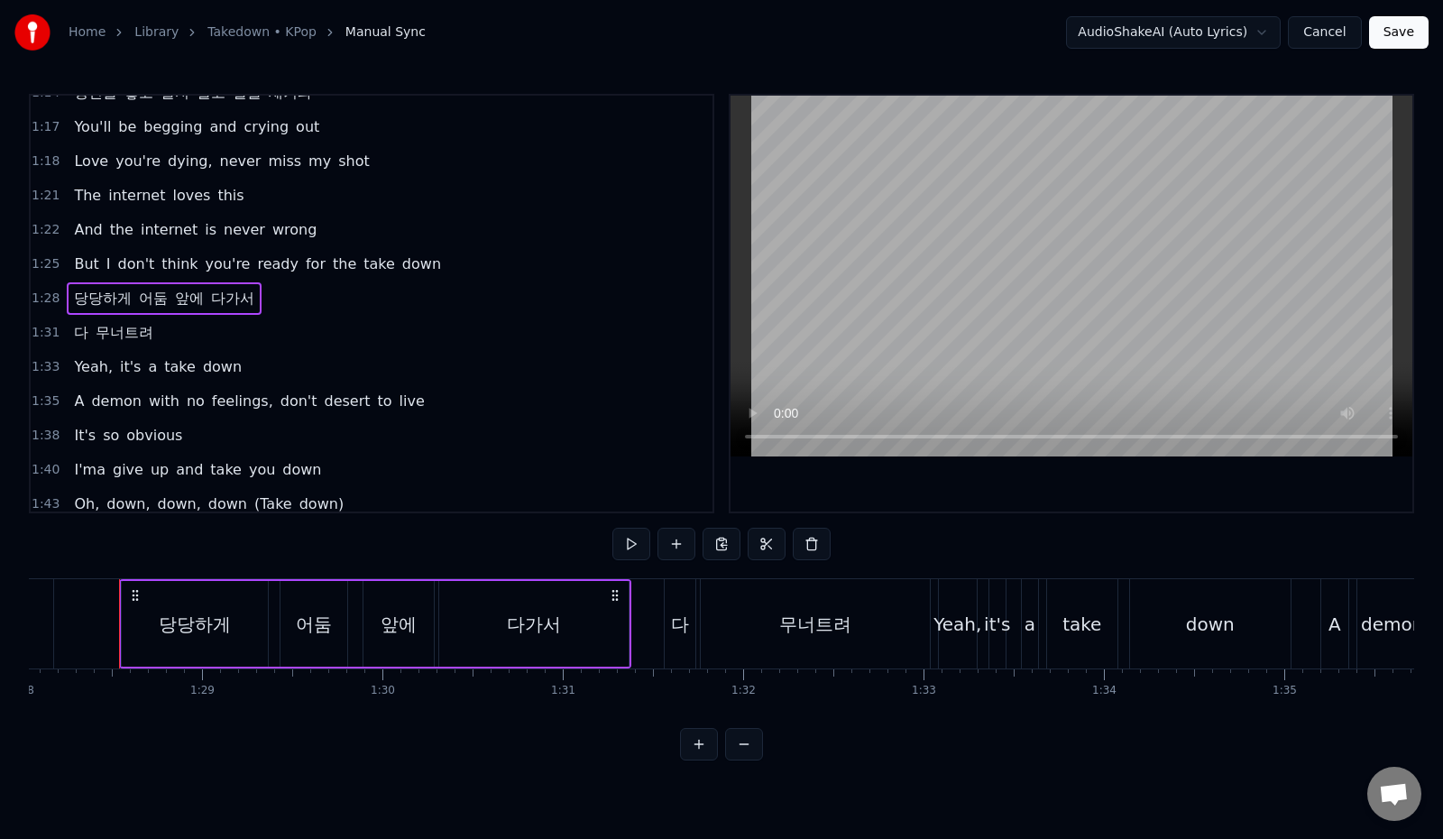
click at [1326, 31] on button "Cancel" at bounding box center [1324, 32] width 73 height 32
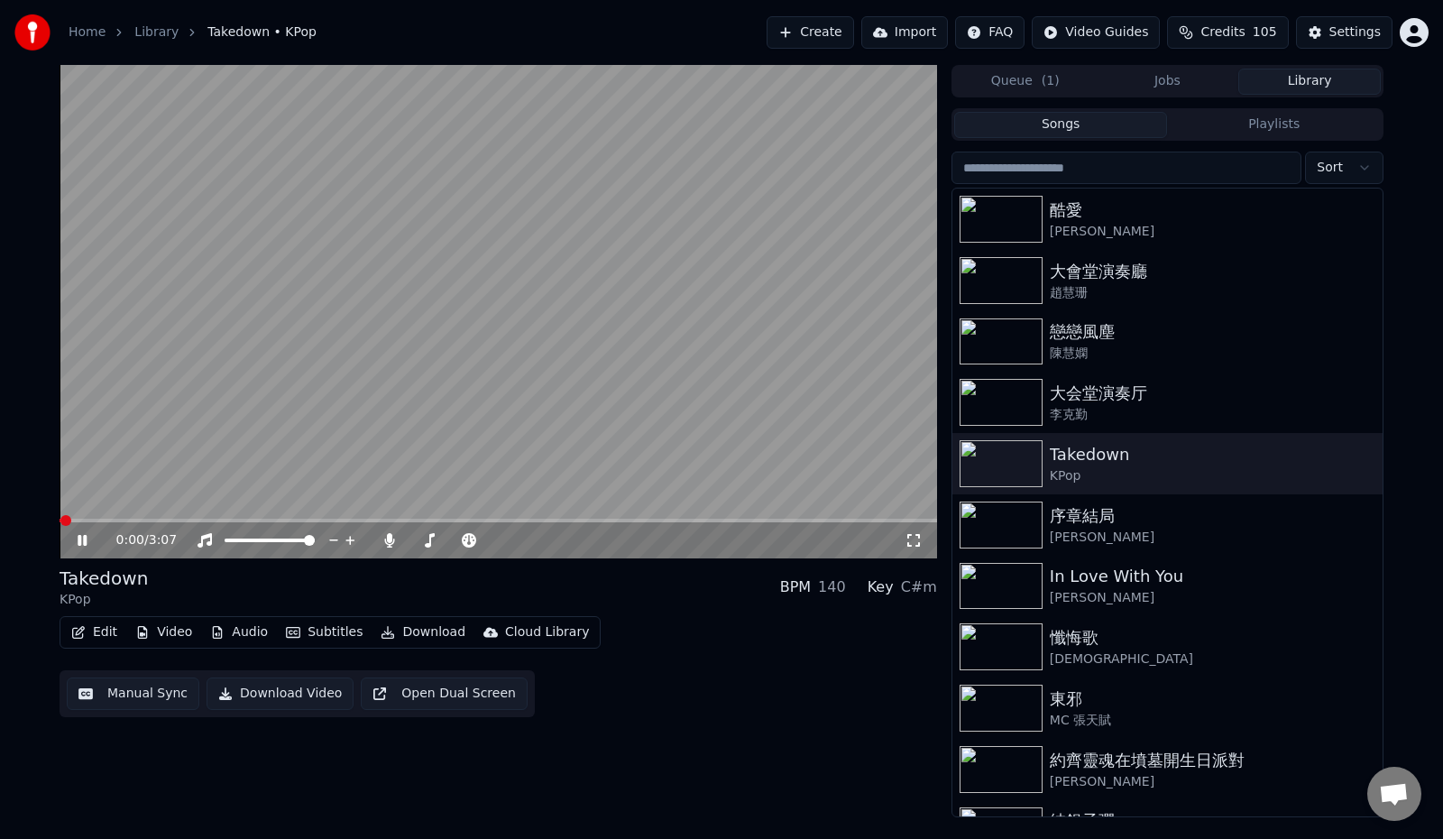
click at [105, 637] on button "Edit" at bounding box center [94, 631] width 60 height 25
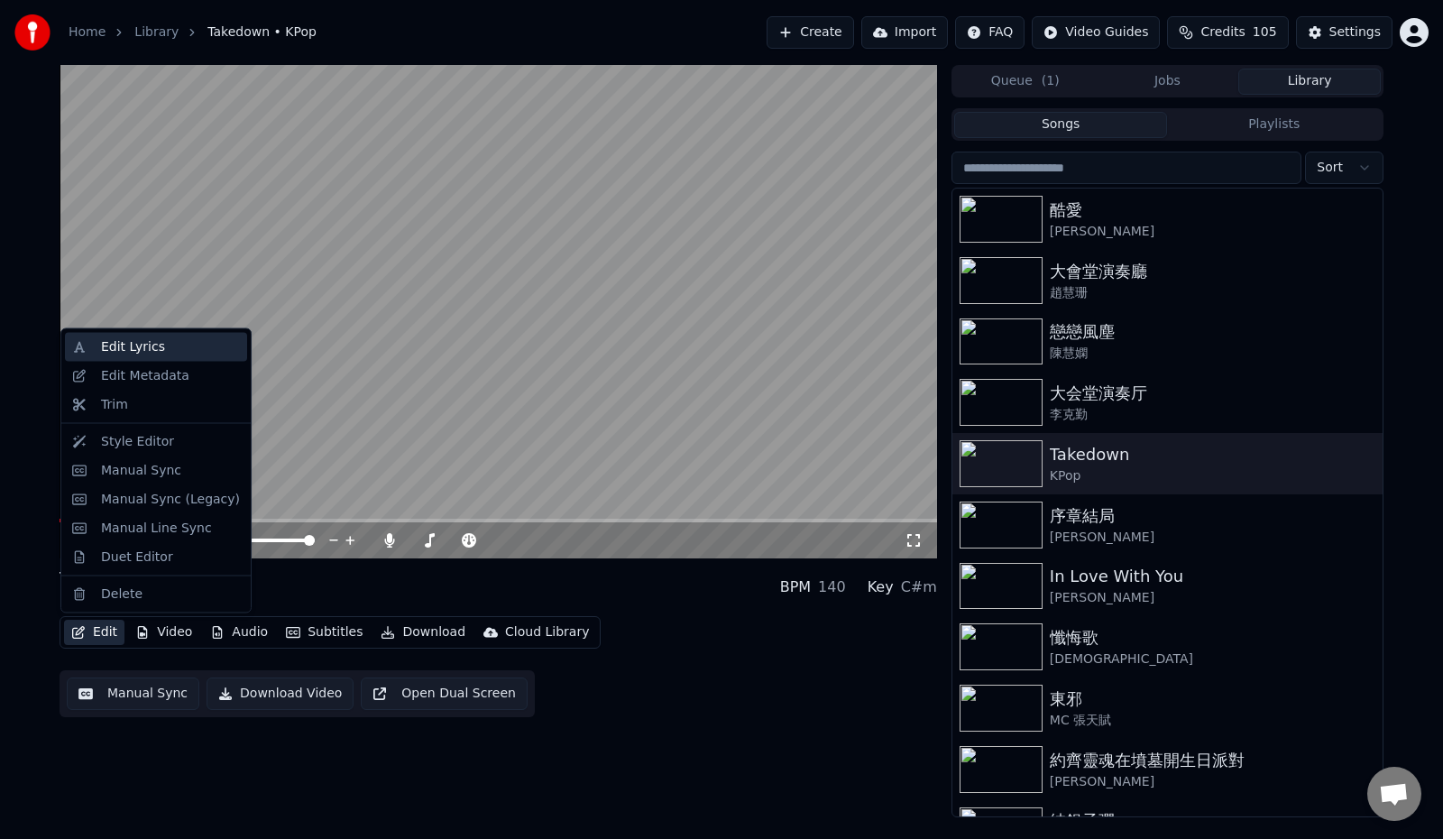
click at [139, 345] on div "Edit Lyrics" at bounding box center [133, 347] width 64 height 18
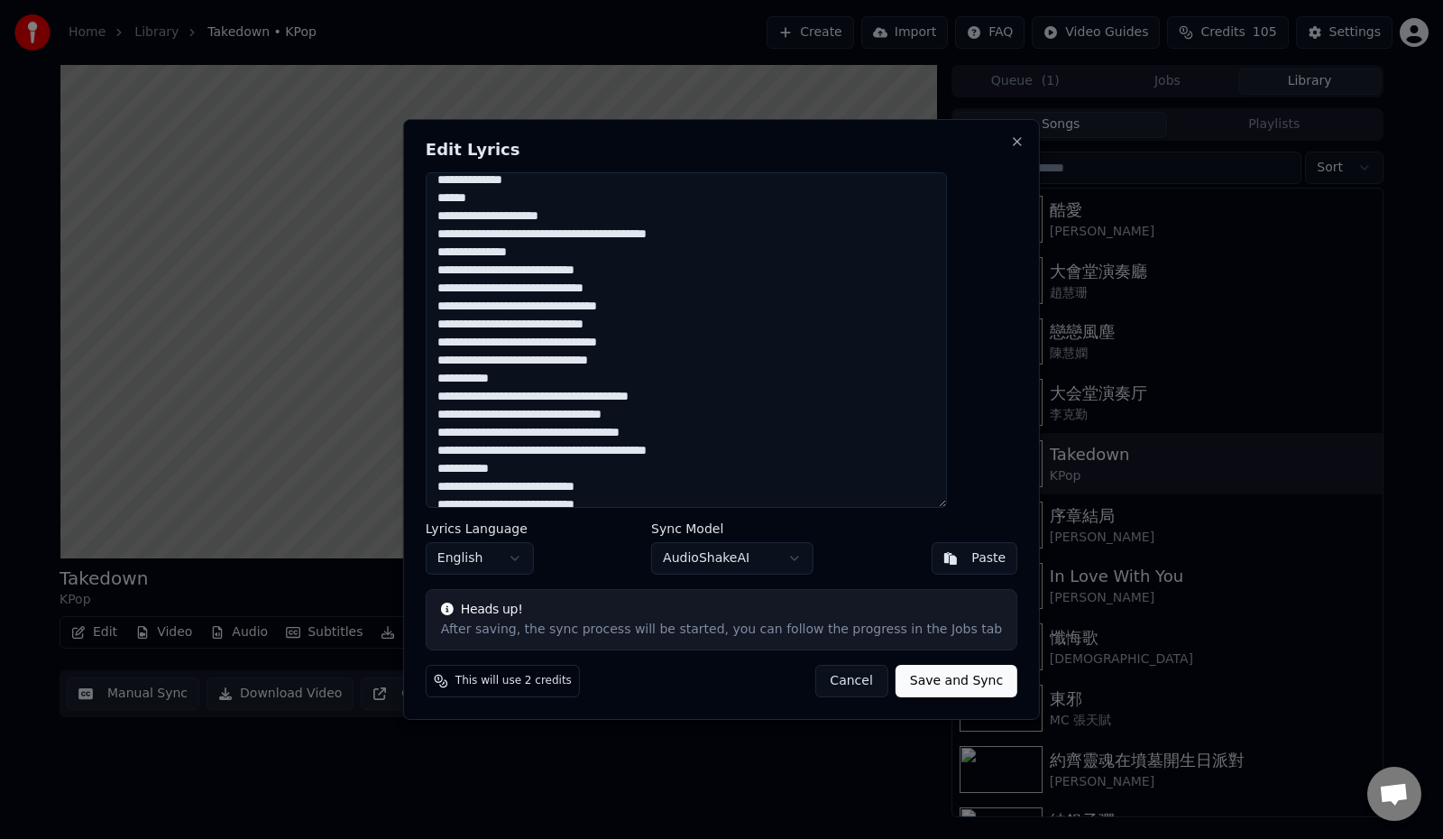
scroll to position [721, 0]
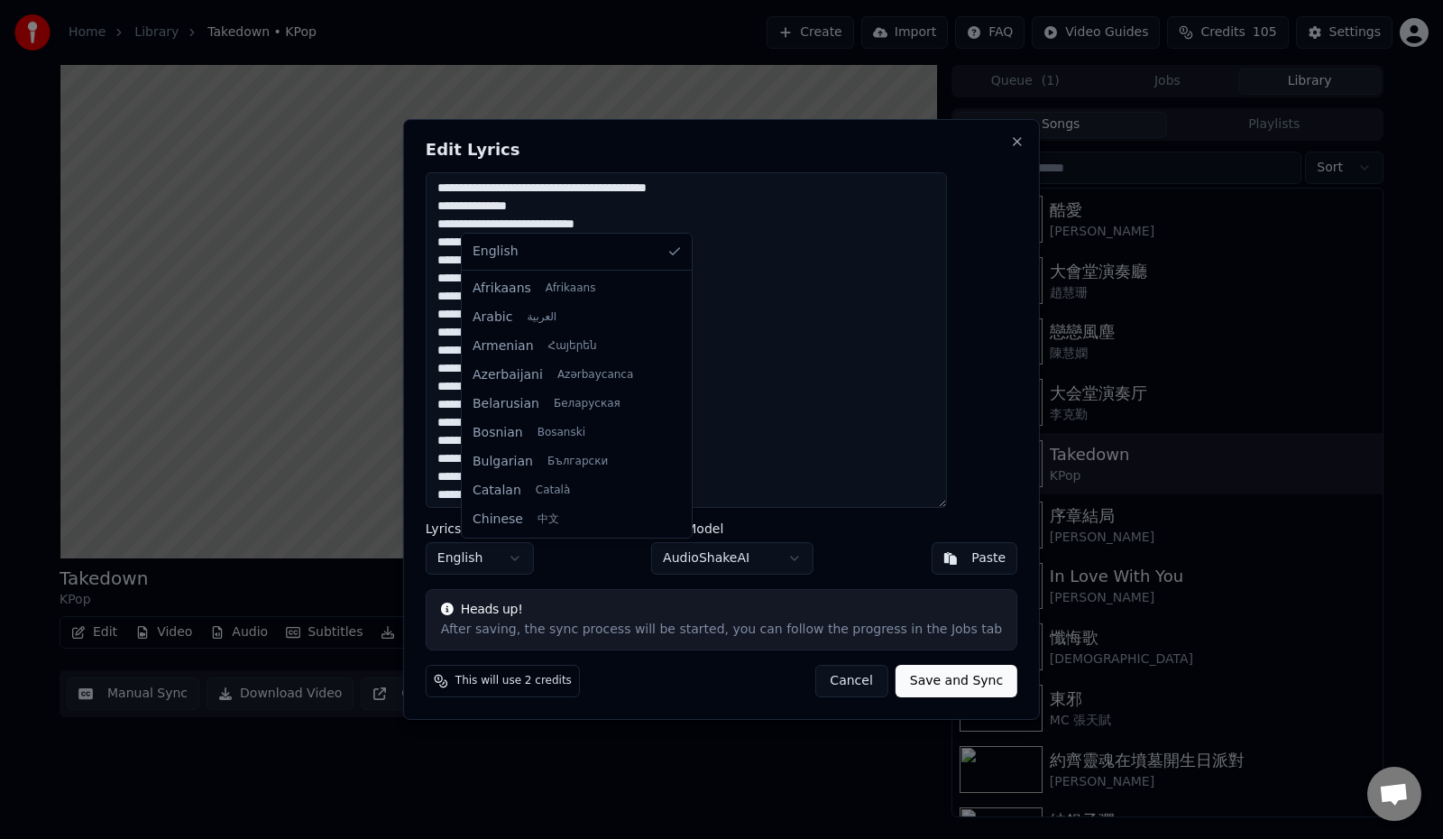
click at [548, 558] on body "Home Library Takedown • KPop Create Import FAQ Video Guides Credits 105 Setting…" at bounding box center [721, 419] width 1443 height 839
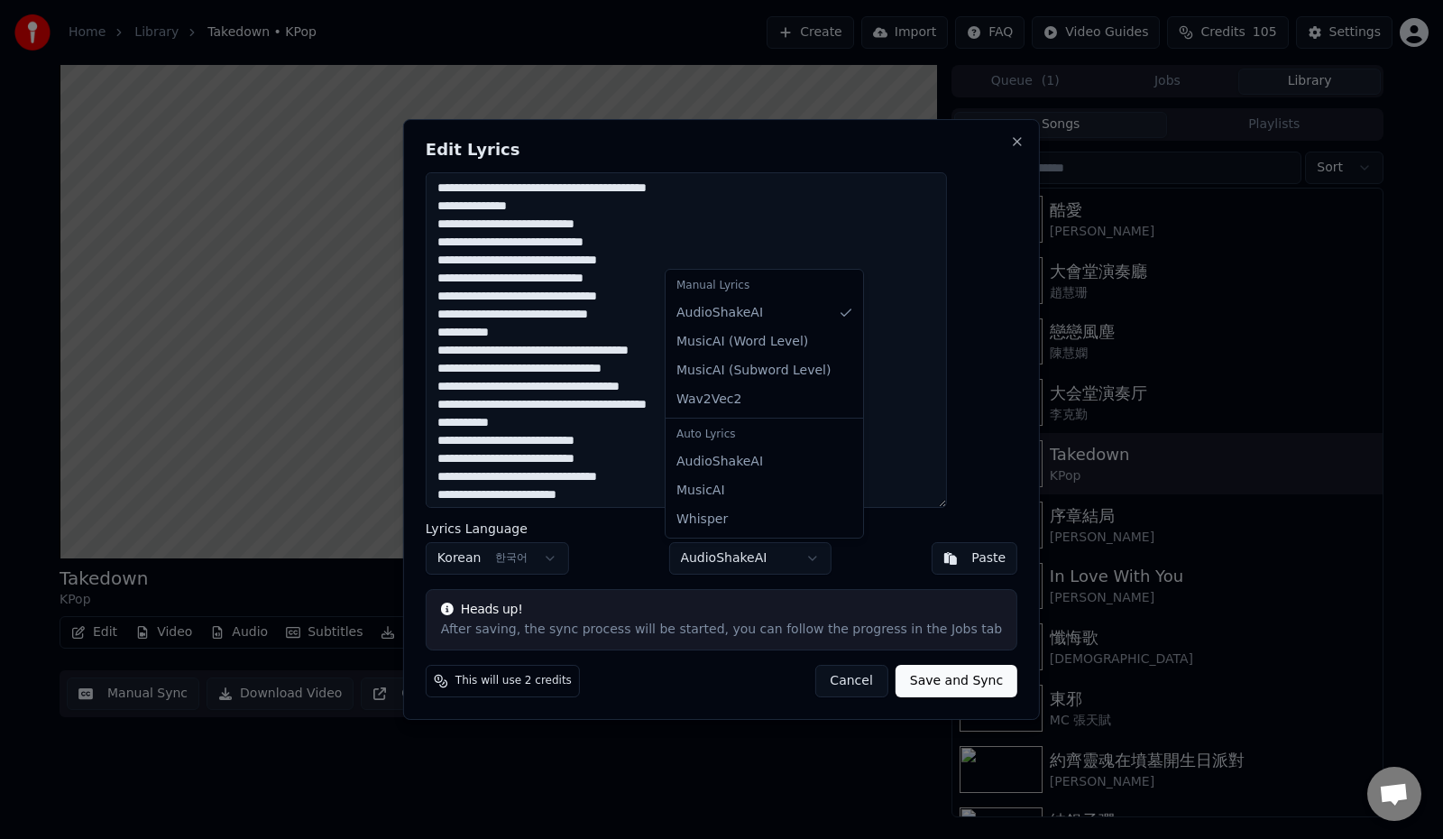
click at [750, 560] on body "Home Library Takedown • KPop Create Import FAQ Video Guides Credits 105 Setting…" at bounding box center [721, 419] width 1443 height 839
click at [854, 245] on body "Home Library Takedown • KPop Create Import FAQ Video Guides Credits 105 Setting…" at bounding box center [721, 419] width 1443 height 839
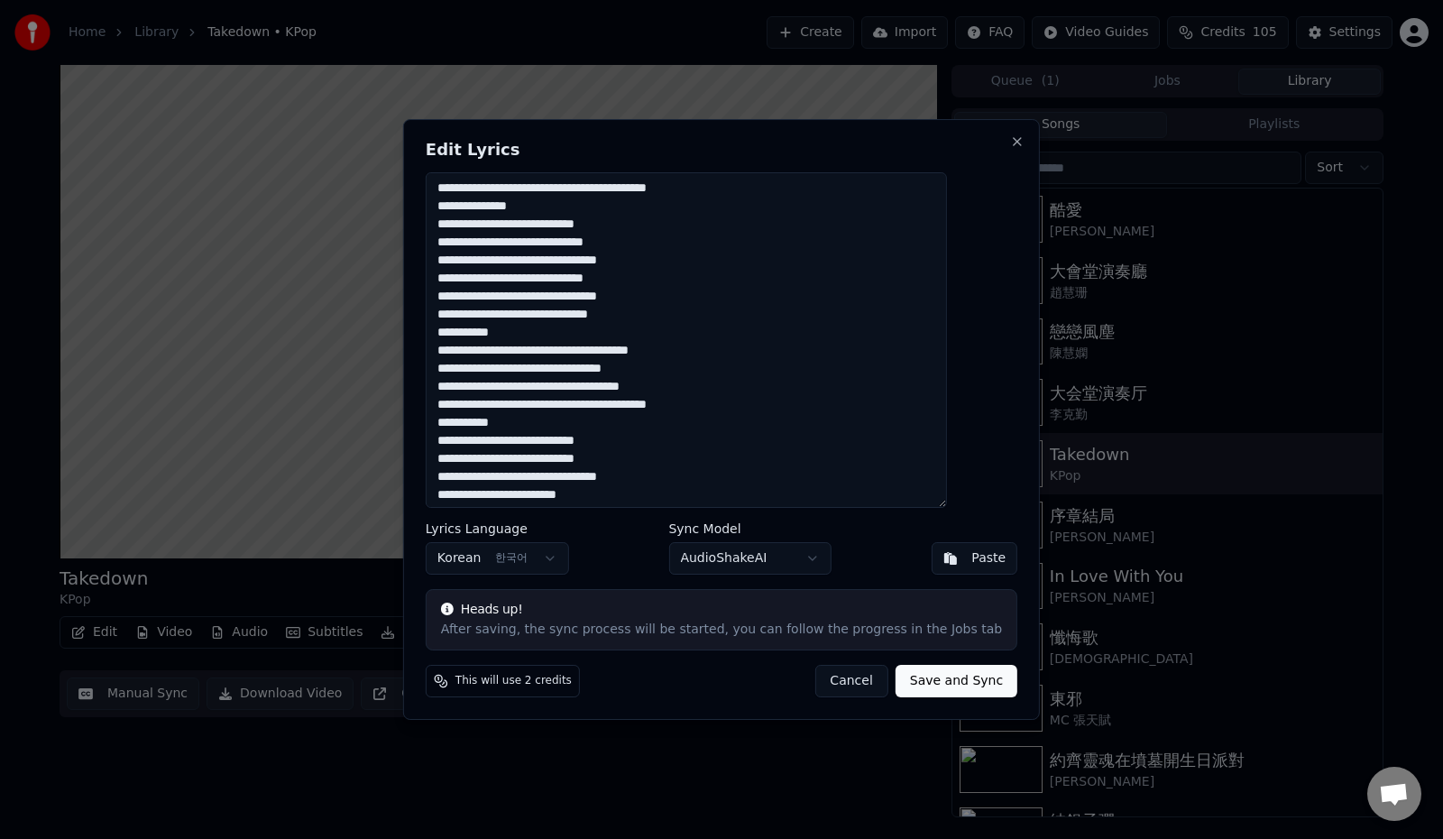
click at [794, 559] on body "Home Library Takedown • KPop Create Import FAQ Video Guides Credits 105 Setting…" at bounding box center [721, 419] width 1443 height 839
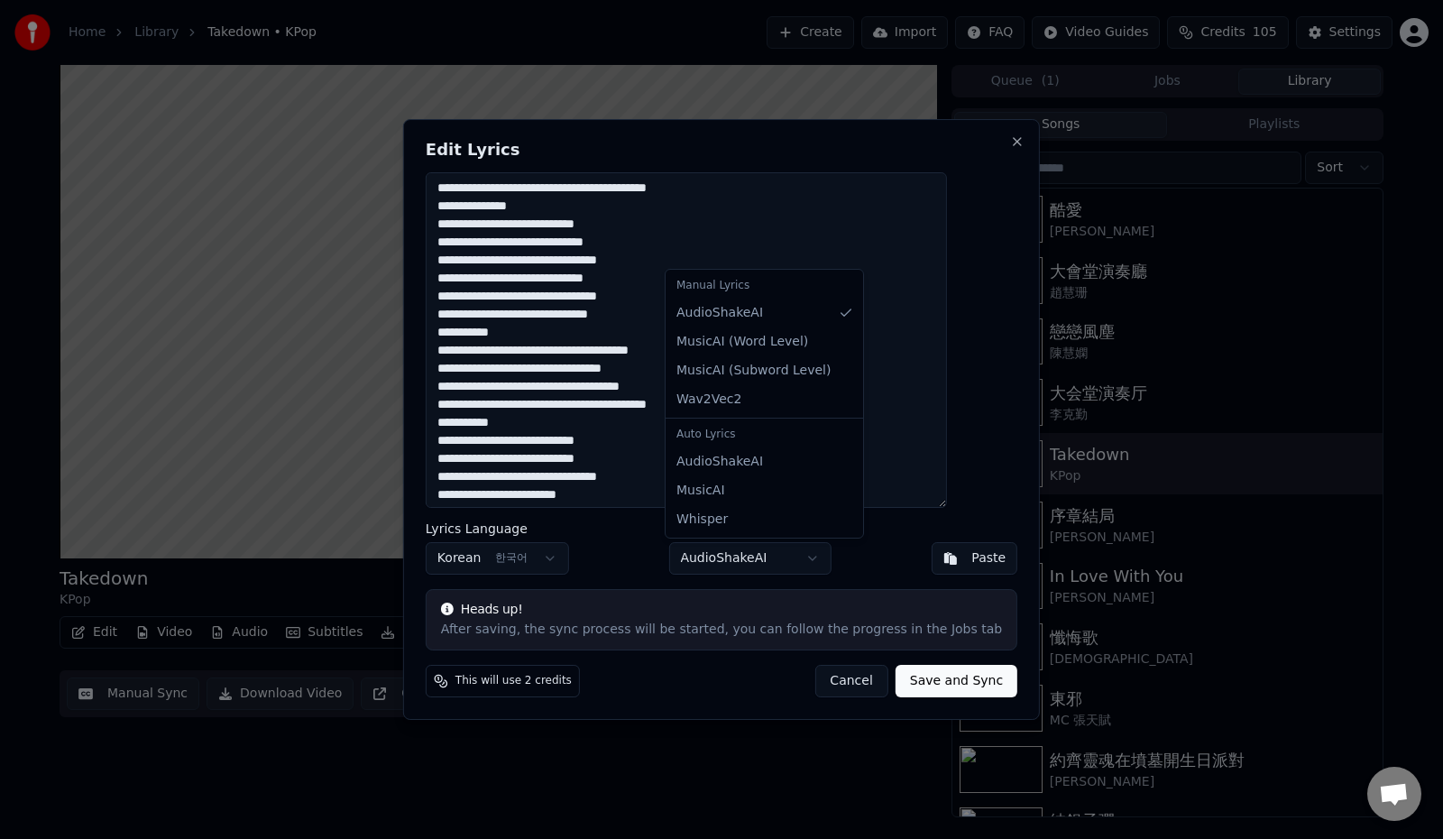
click at [758, 289] on div "Manual Lyrics" at bounding box center [764, 285] width 190 height 25
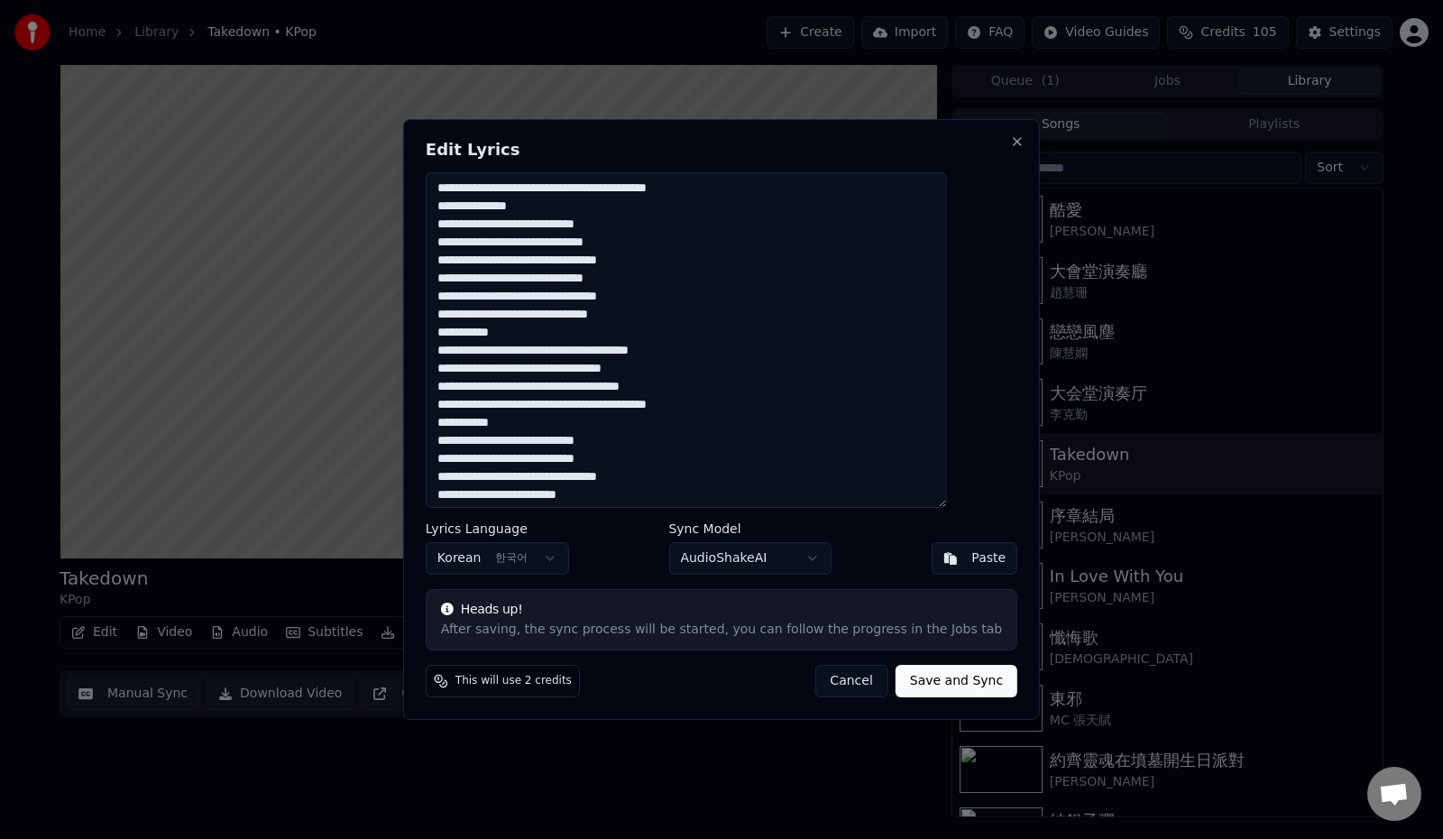
click at [775, 244] on body "Home Library Takedown • KPop Create Import FAQ Video Guides Credits 105 Setting…" at bounding box center [721, 419] width 1443 height 839
click at [924, 684] on button "Save and Sync" at bounding box center [956, 681] width 122 height 32
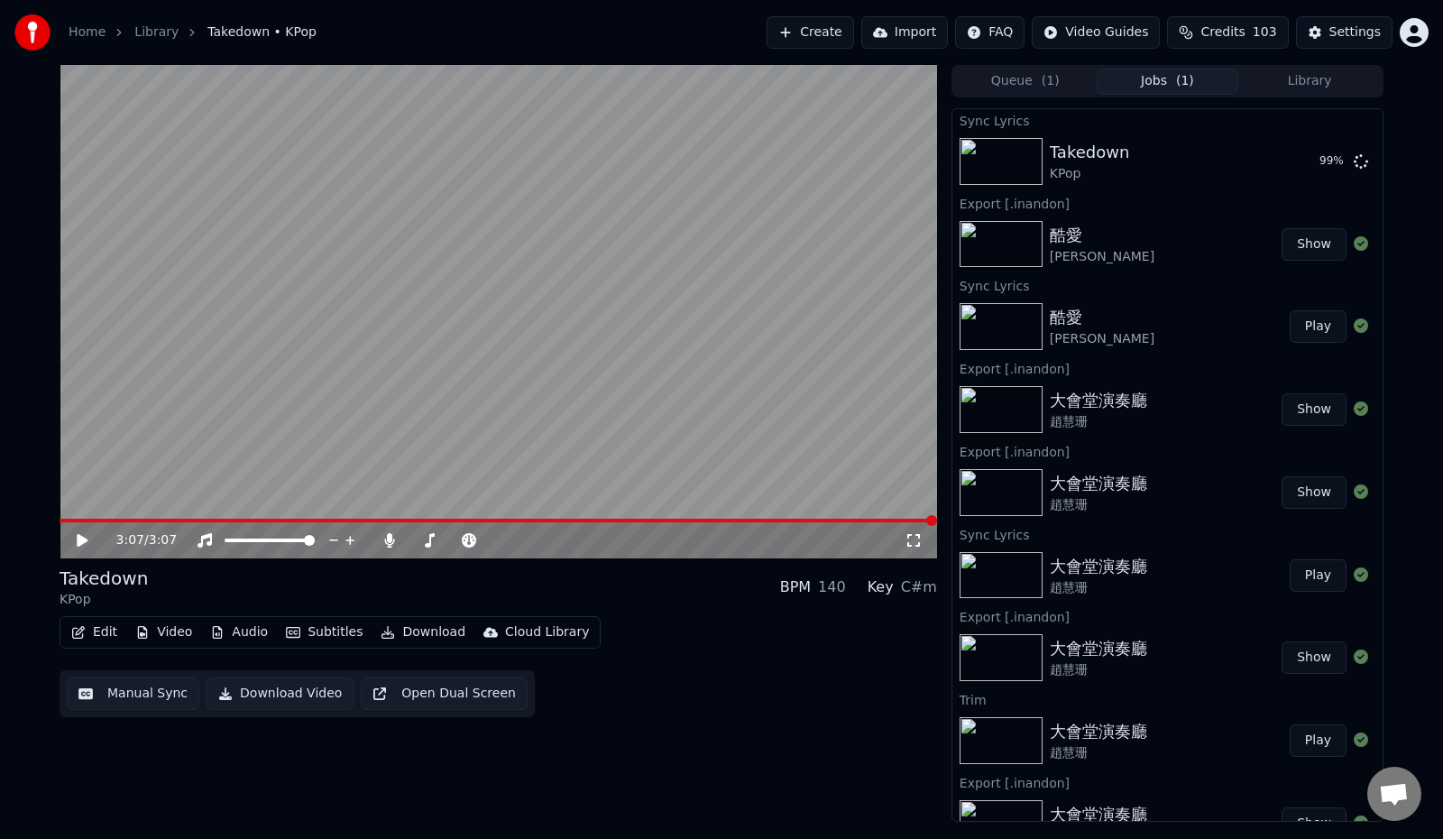
click at [84, 537] on icon at bounding box center [95, 540] width 42 height 14
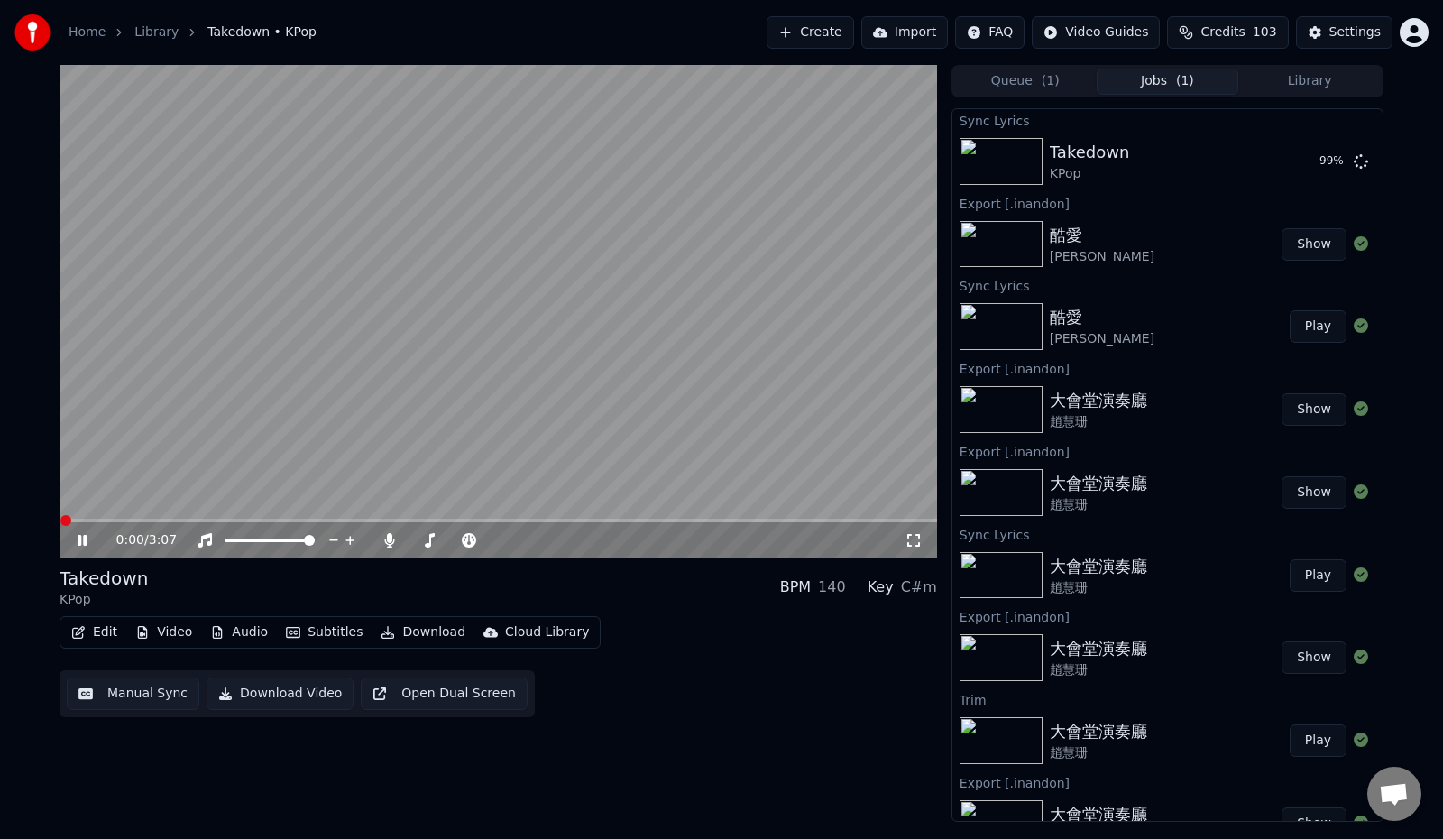
click at [84, 537] on icon at bounding box center [82, 540] width 9 height 11
click at [82, 543] on icon at bounding box center [82, 540] width 11 height 13
click at [220, 526] on span at bounding box center [221, 520] width 11 height 11
click at [289, 524] on span at bounding box center [291, 520] width 11 height 11
click at [358, 518] on span at bounding box center [360, 520] width 11 height 11
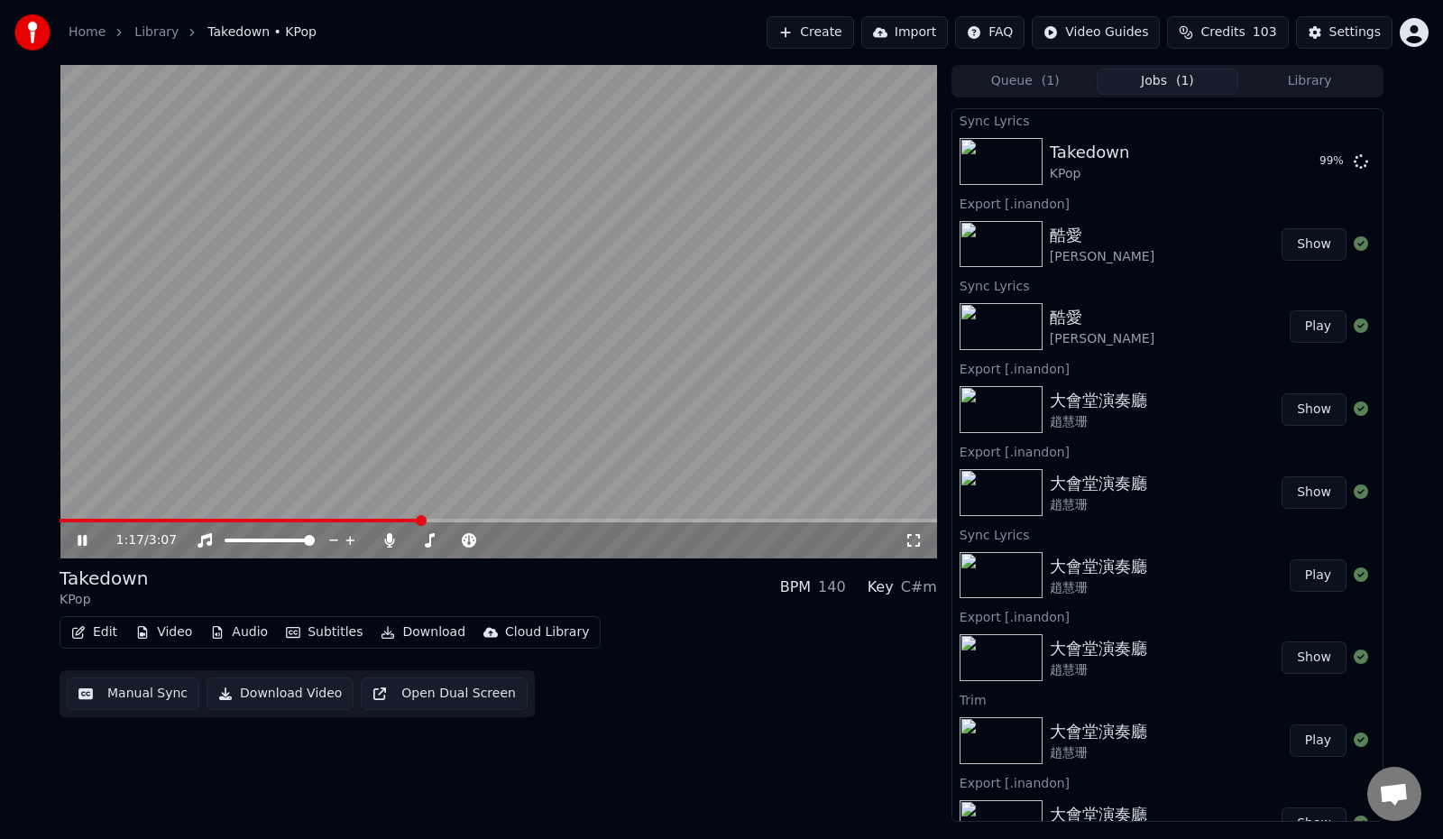
click at [420, 520] on span at bounding box center [240, 520] width 361 height 4
click at [459, 518] on span at bounding box center [453, 520] width 11 height 11
click at [561, 515] on span at bounding box center [555, 520] width 11 height 11
click at [634, 516] on span at bounding box center [633, 520] width 11 height 11
click at [619, 518] on span at bounding box center [620, 520] width 11 height 11
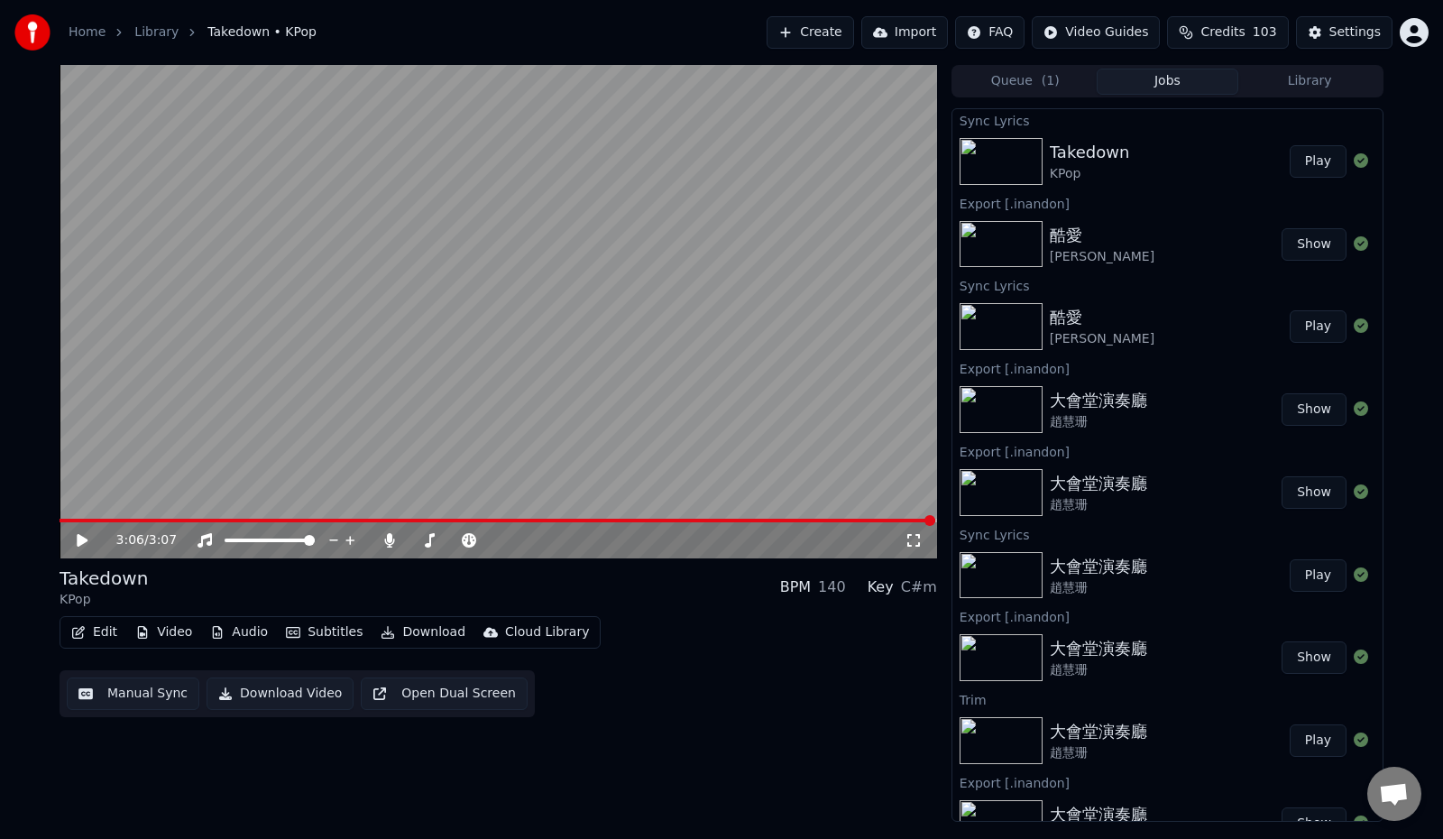
click at [1293, 159] on button "Play" at bounding box center [1317, 161] width 57 height 32
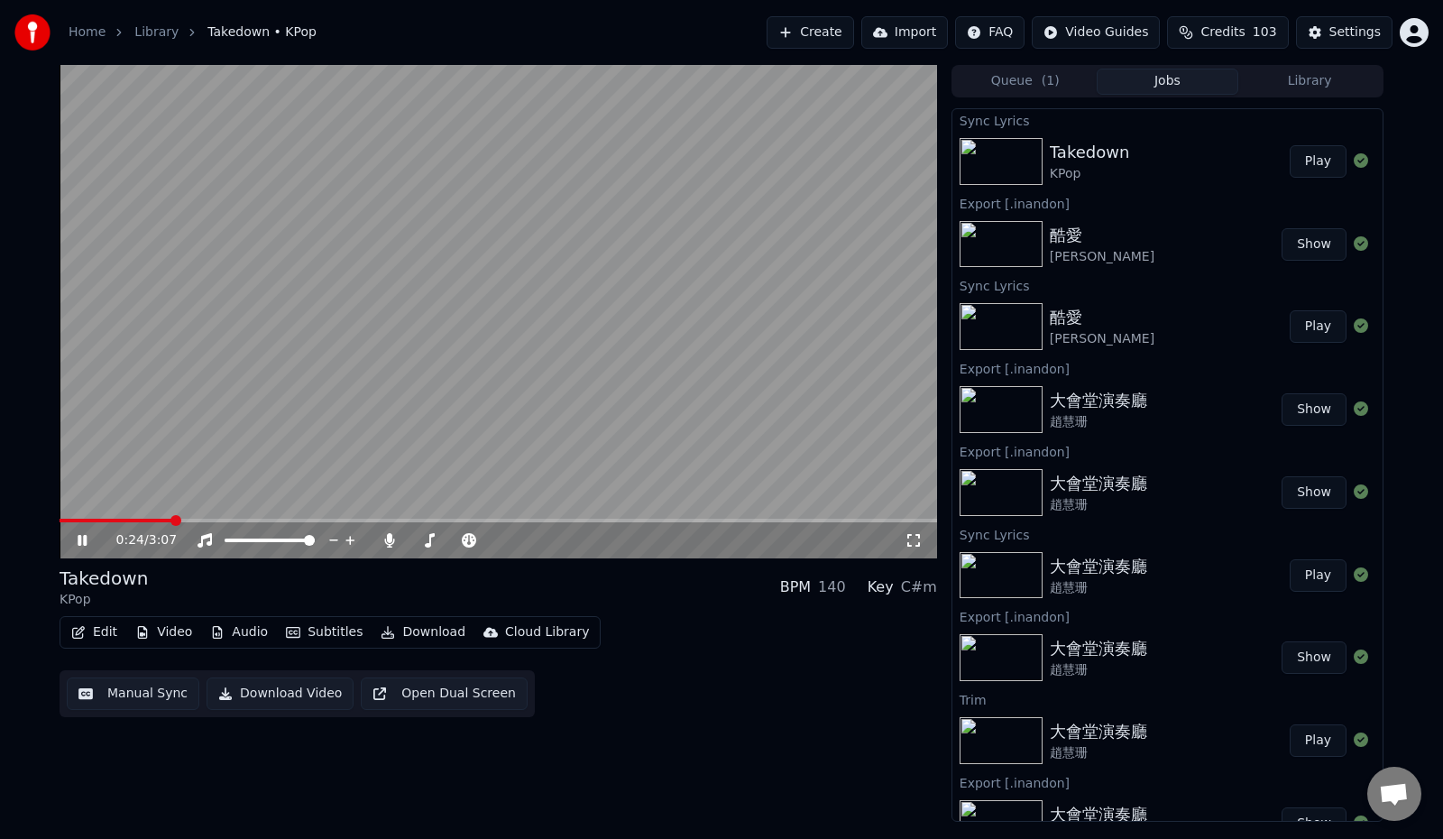
click at [173, 519] on span at bounding box center [175, 520] width 11 height 11
click at [323, 526] on span at bounding box center [323, 520] width 11 height 11
click at [423, 519] on span at bounding box center [425, 520] width 11 height 11
click at [483, 517] on span at bounding box center [481, 520] width 11 height 11
drag, startPoint x: 483, startPoint y: 517, endPoint x: 556, endPoint y: 519, distance: 73.1
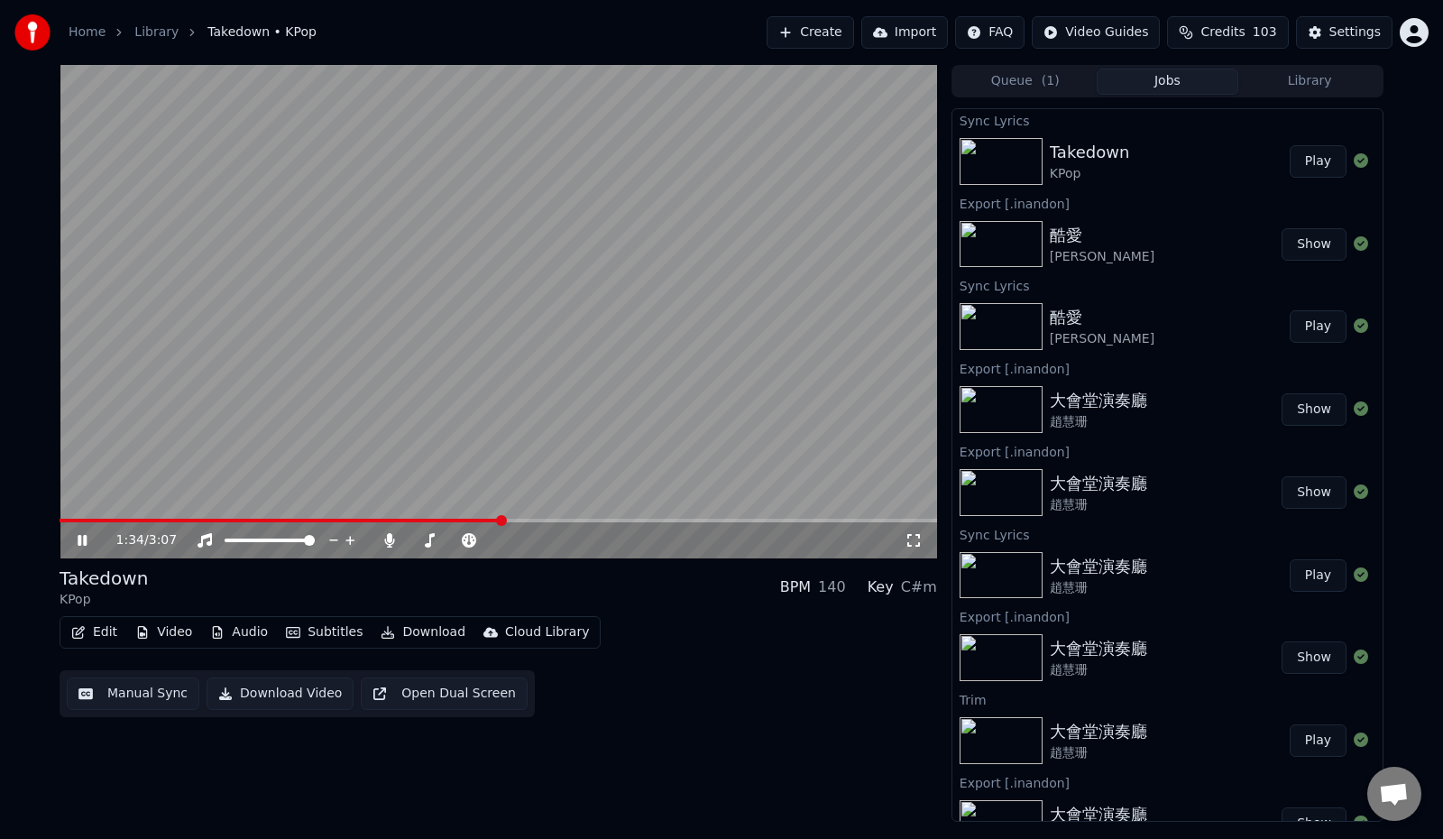
click at [556, 519] on div "1:34 / 3:07" at bounding box center [498, 311] width 877 height 493
click at [443, 515] on span at bounding box center [444, 520] width 11 height 11
click at [495, 518] on span at bounding box center [490, 520] width 11 height 11
click at [509, 518] on span at bounding box center [504, 520] width 11 height 11
click at [586, 525] on span at bounding box center [587, 520] width 11 height 11
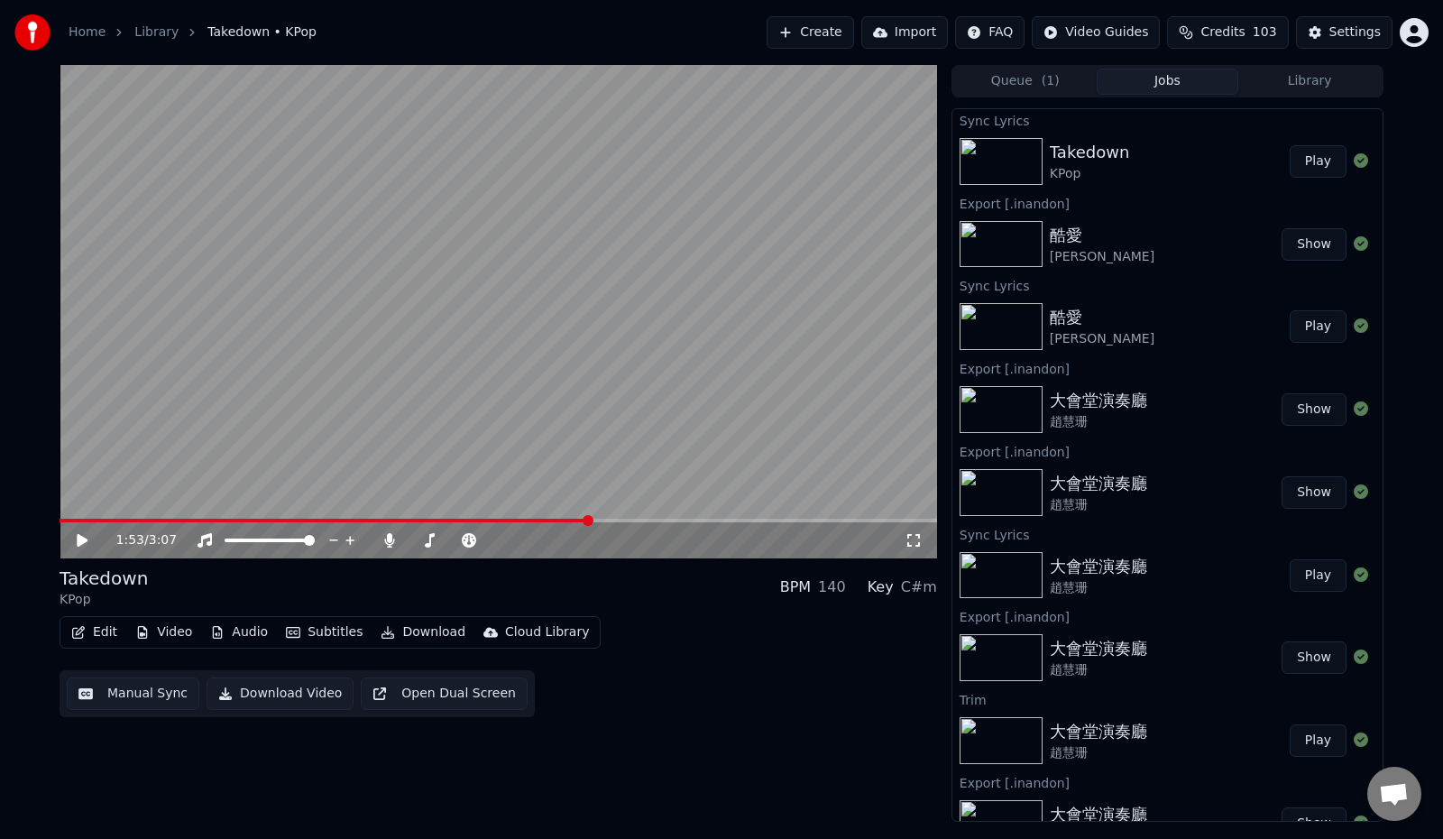
click at [79, 541] on icon at bounding box center [82, 540] width 11 height 13
click at [426, 630] on button "Download" at bounding box center [422, 631] width 99 height 25
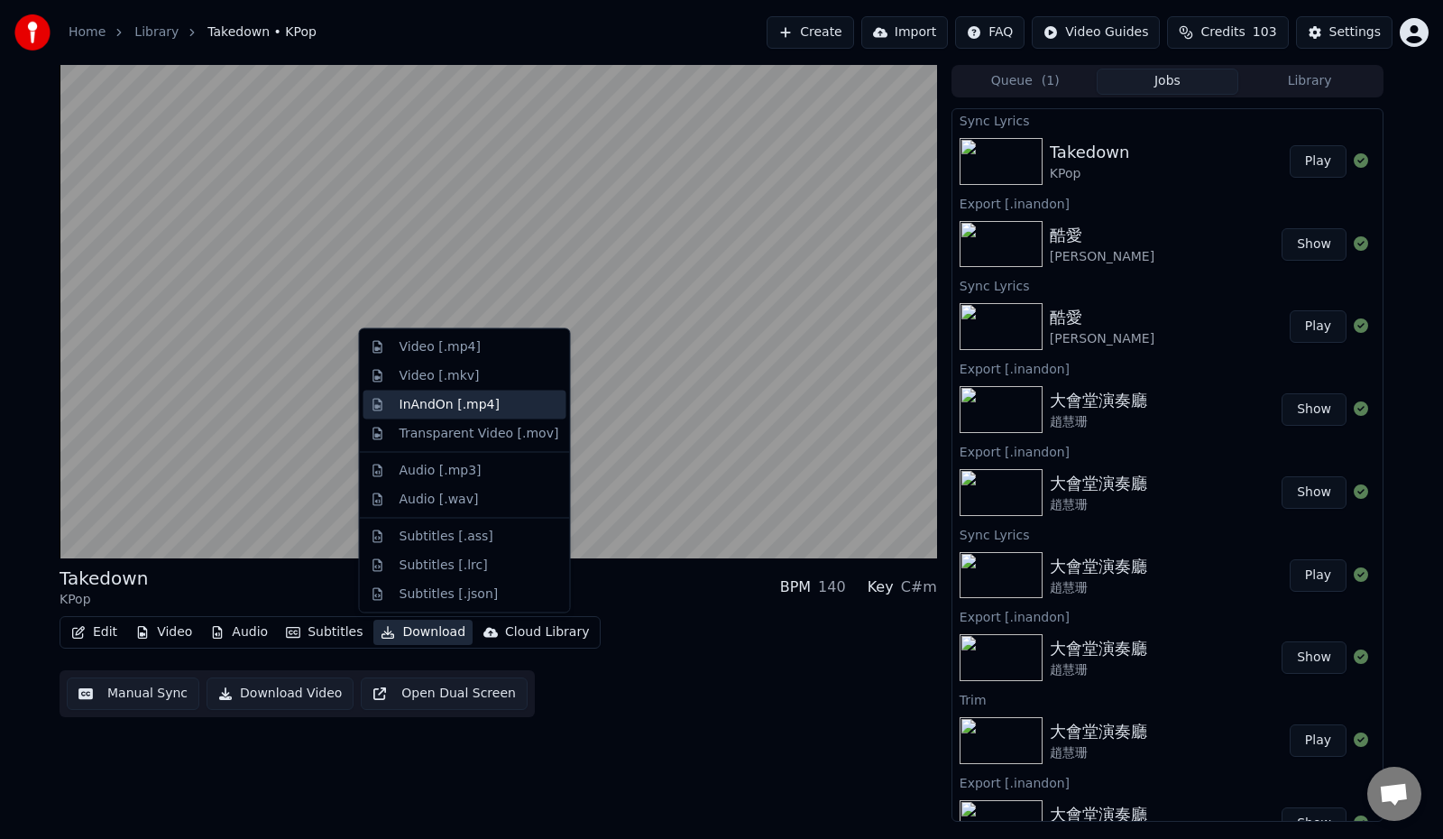
click at [455, 407] on div "InAndOn [.mp4]" at bounding box center [449, 404] width 101 height 18
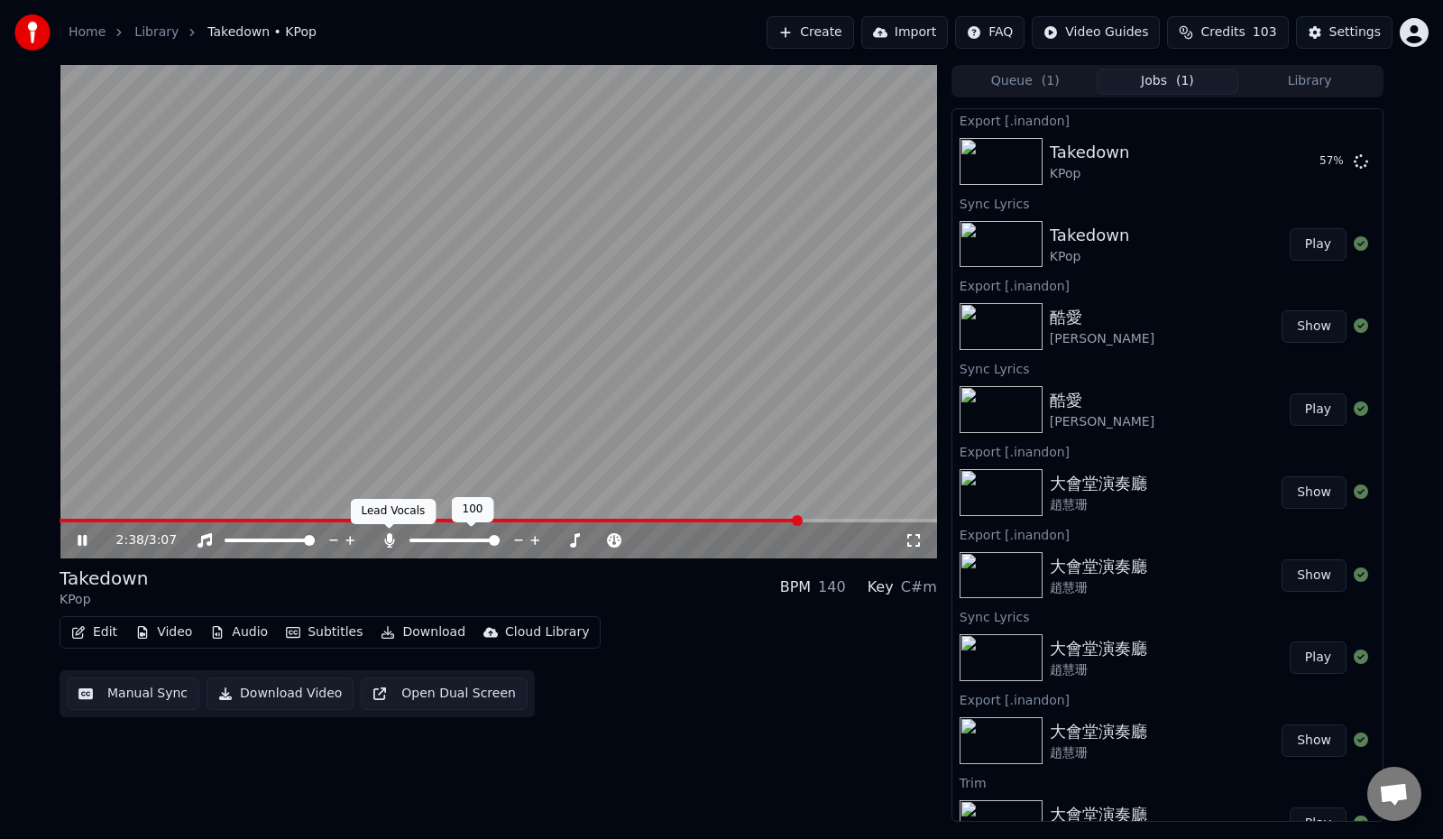
click at [391, 540] on icon at bounding box center [389, 540] width 10 height 14
click at [391, 540] on icon at bounding box center [390, 540] width 18 height 14
click at [1287, 156] on button "Show" at bounding box center [1313, 161] width 65 height 32
click at [77, 537] on icon at bounding box center [82, 540] width 11 height 13
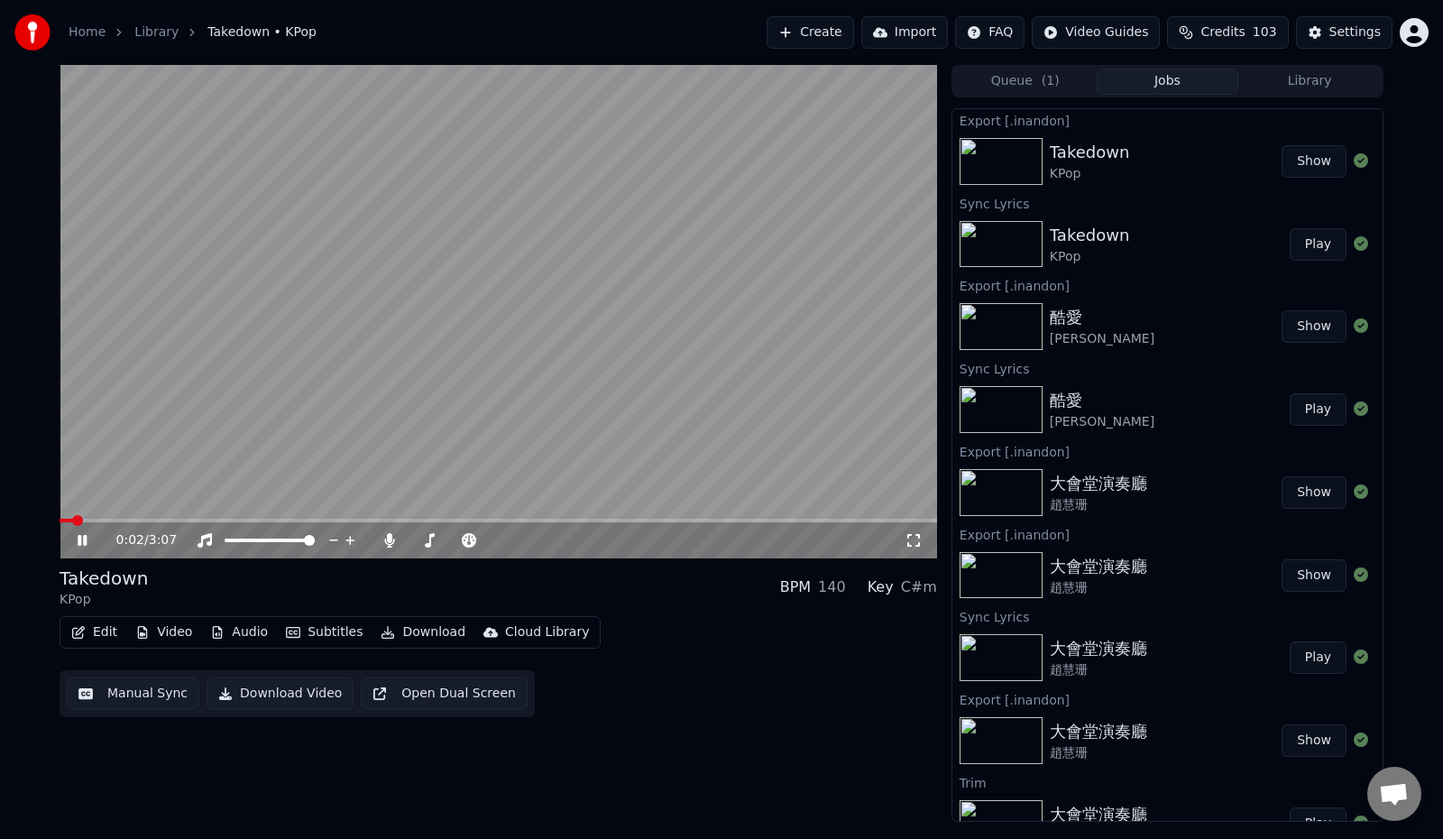
click at [77, 537] on icon at bounding box center [95, 540] width 42 height 14
